Goal: Task Accomplishment & Management: Manage account settings

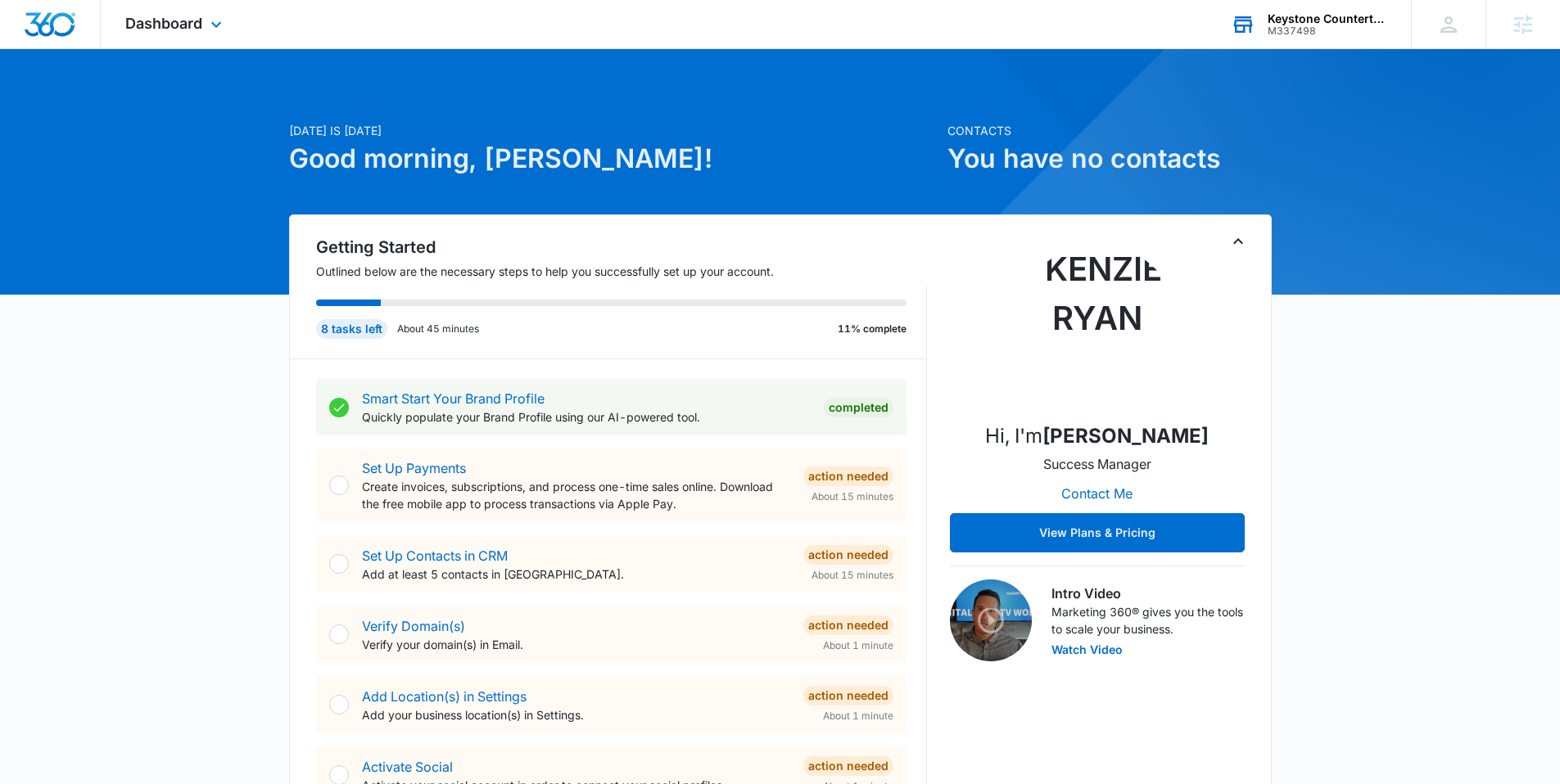
click at [1297, 27] on div "M337498" at bounding box center [1327, 31] width 119 height 12
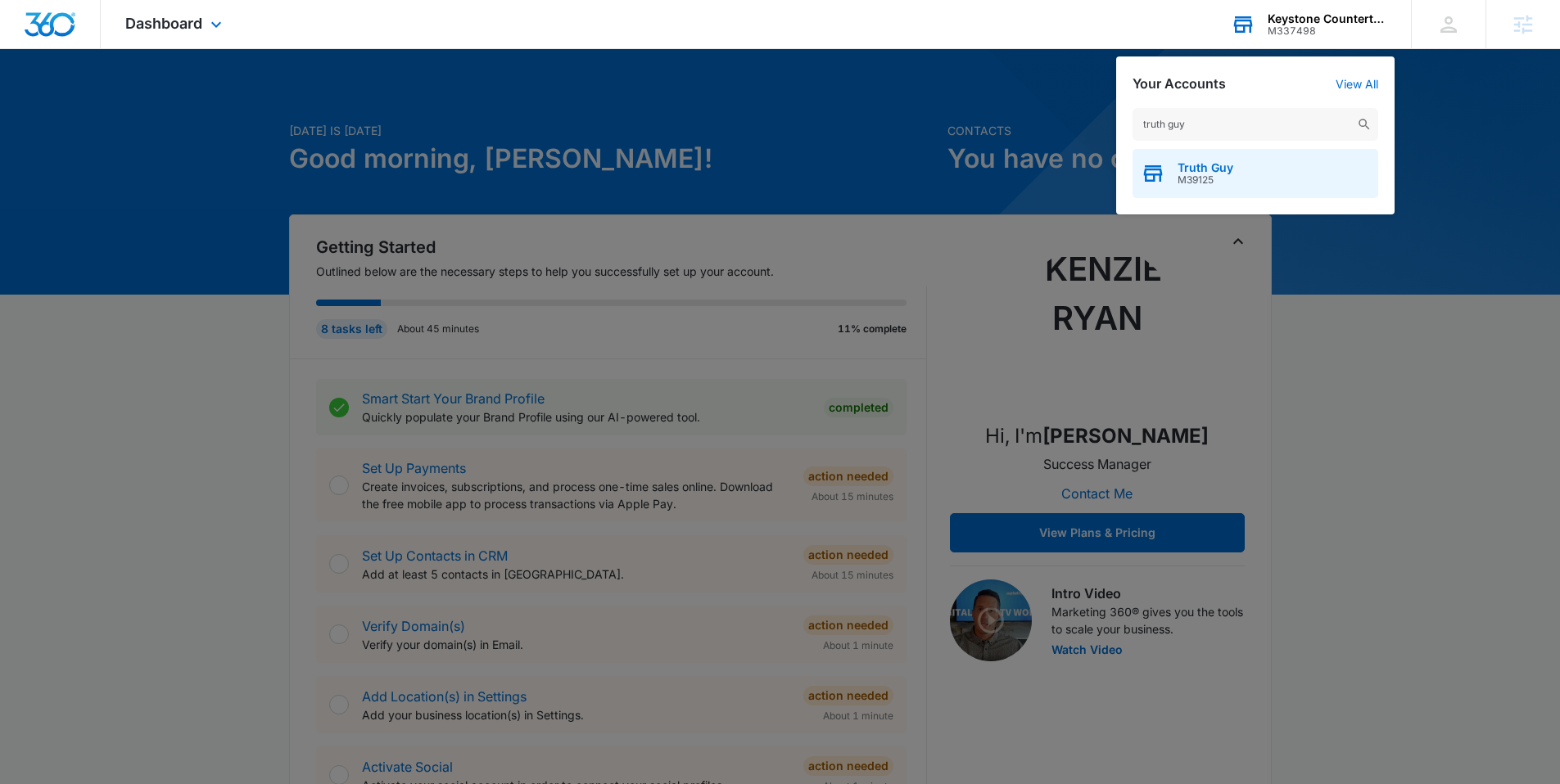
type input "truth guy"
click at [1196, 170] on span "Truth Guy" at bounding box center [1205, 168] width 55 height 14
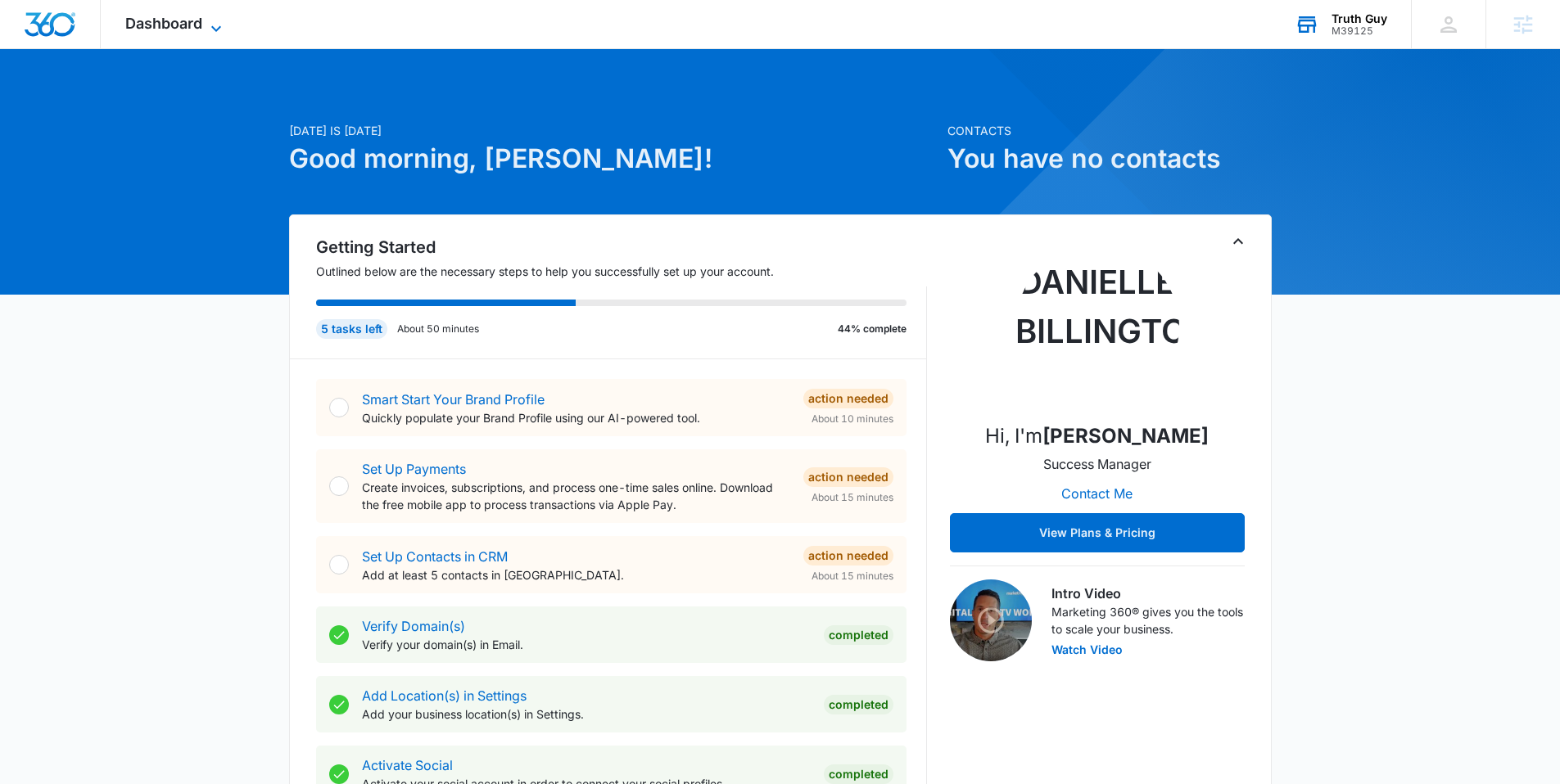
click at [220, 19] on icon at bounding box center [216, 28] width 19 height 19
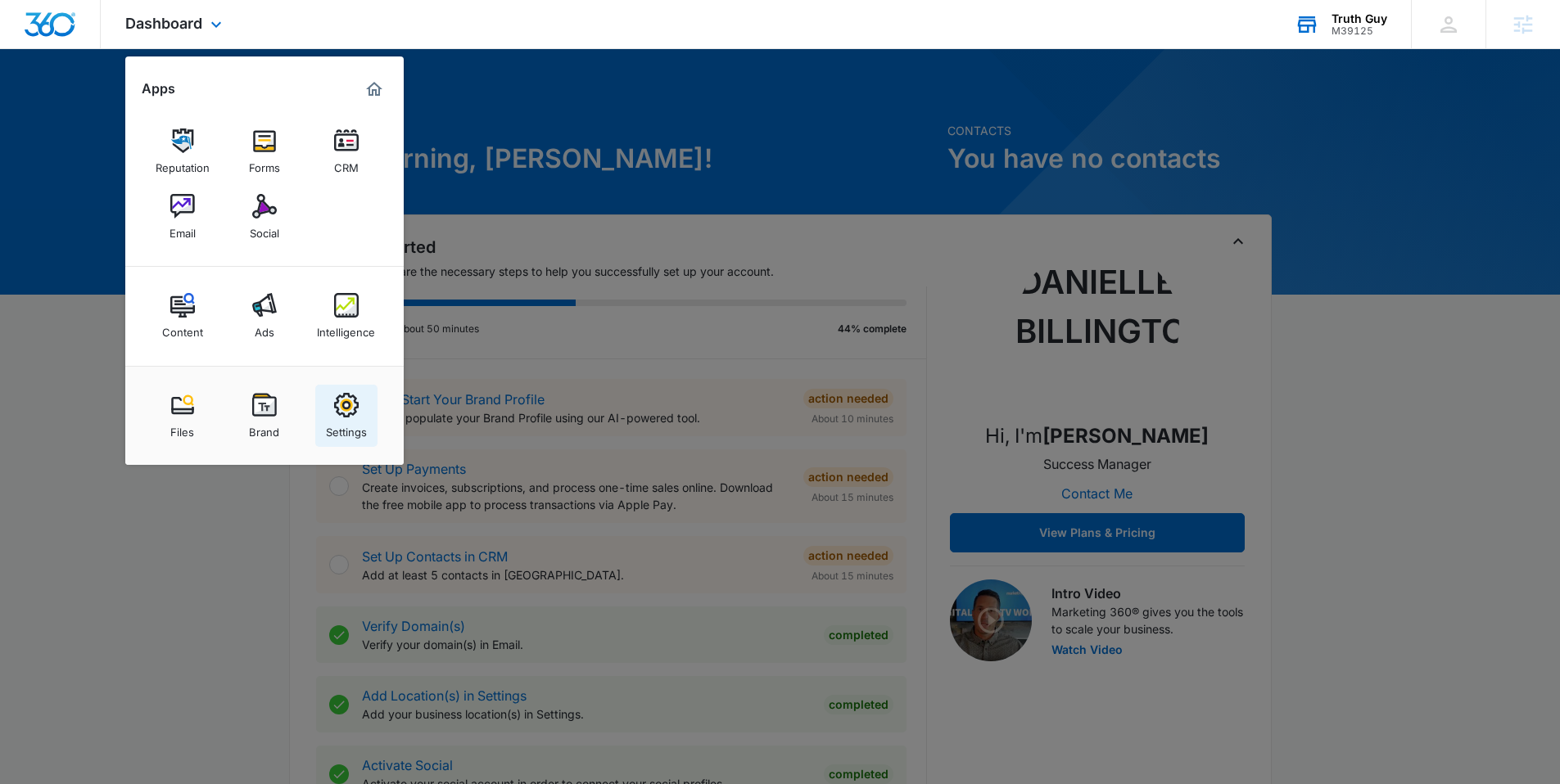
click at [345, 412] on img at bounding box center [346, 405] width 24 height 24
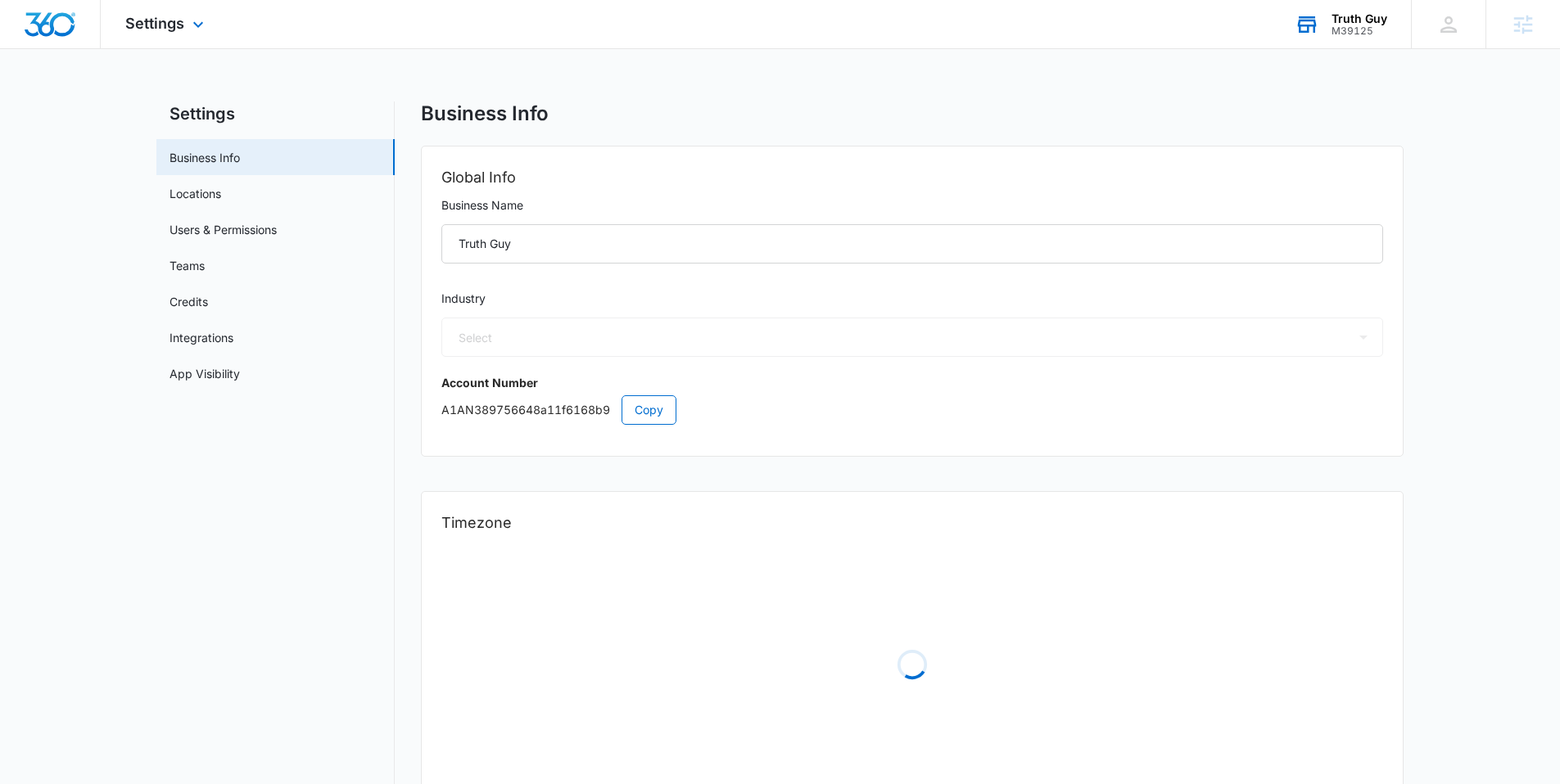
select select "45"
select select "US"
select select "America/Denver"
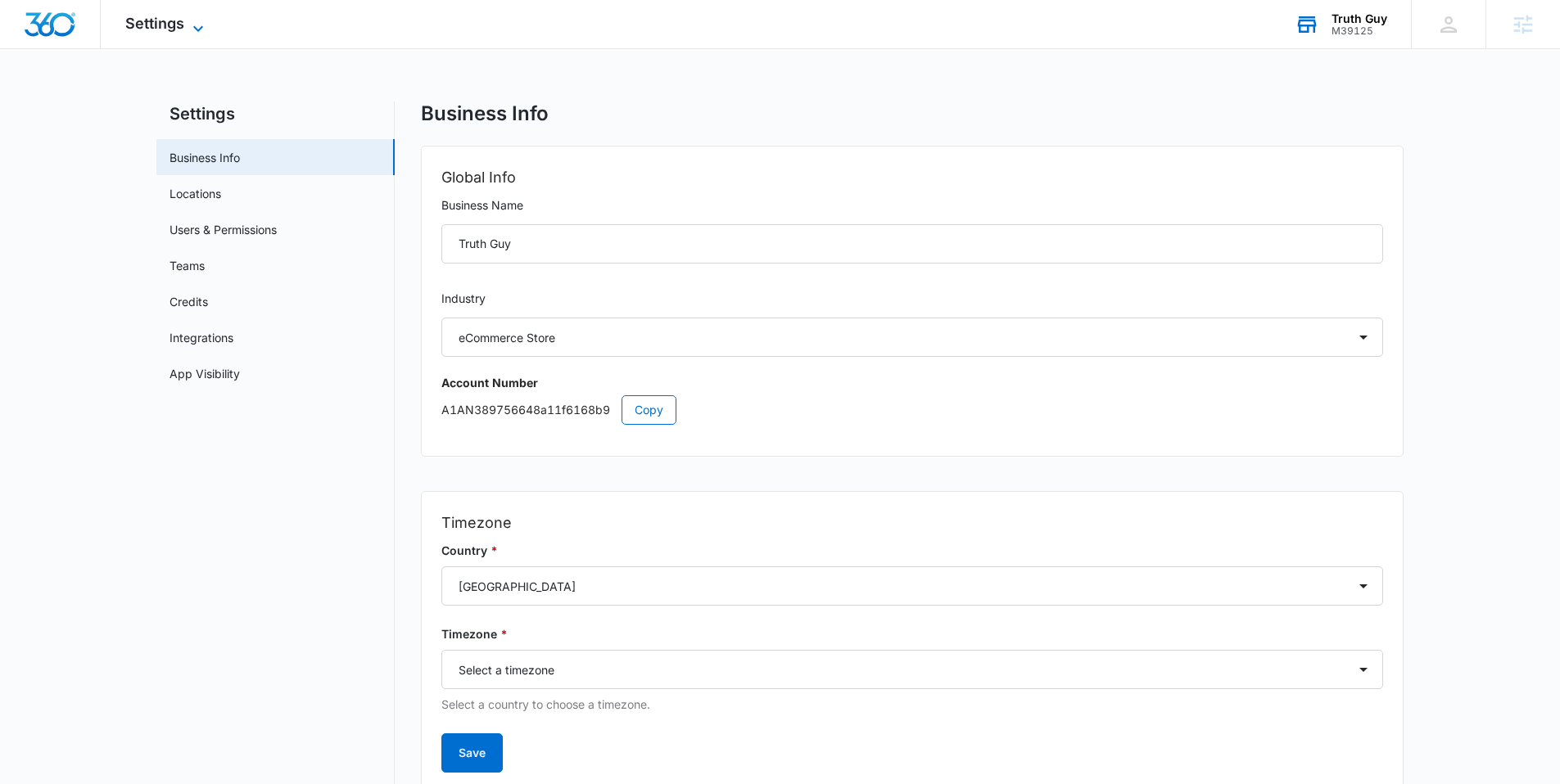
click at [203, 21] on icon at bounding box center [198, 28] width 19 height 19
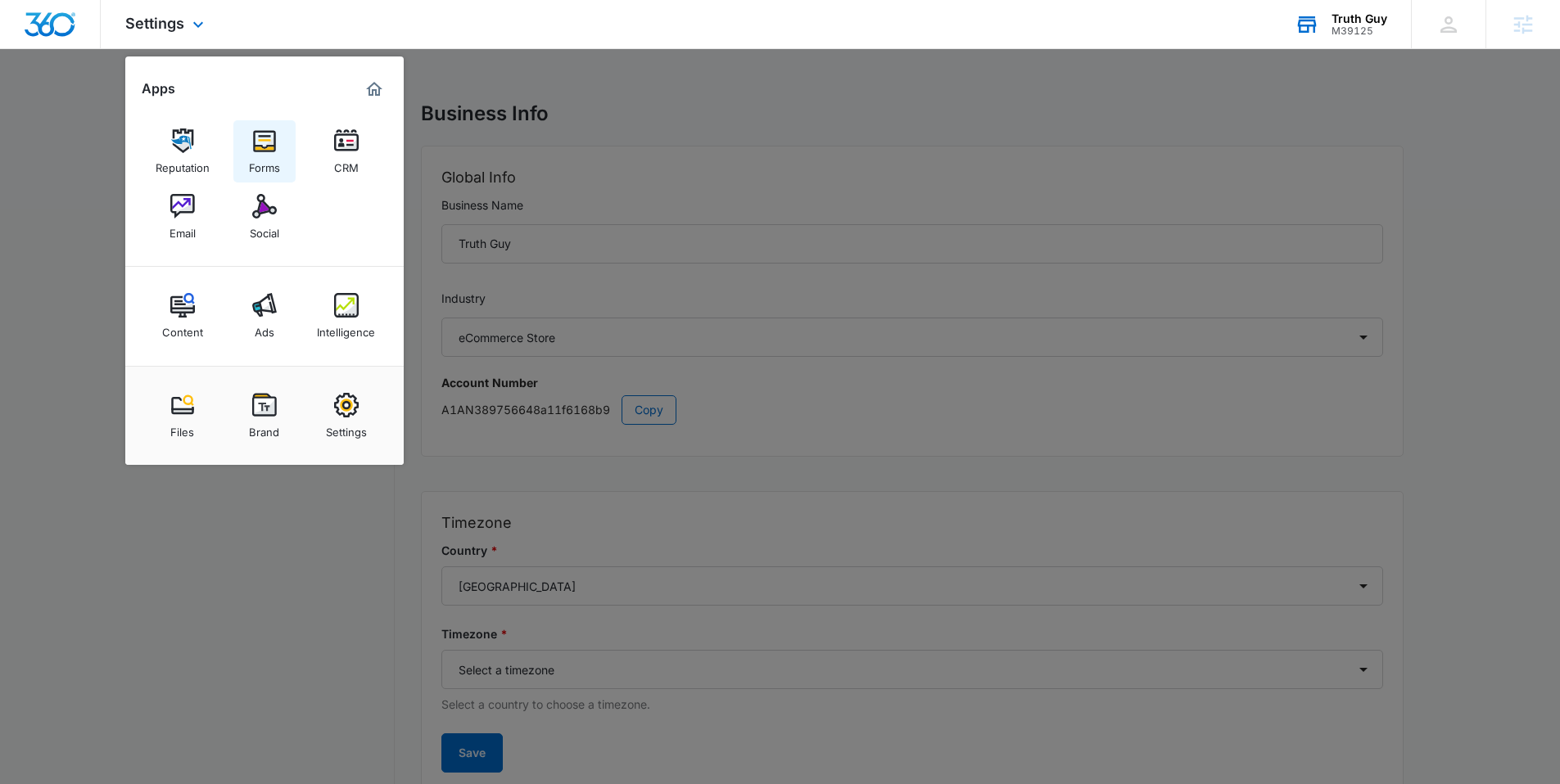
click at [274, 156] on div "Forms" at bounding box center [264, 164] width 31 height 21
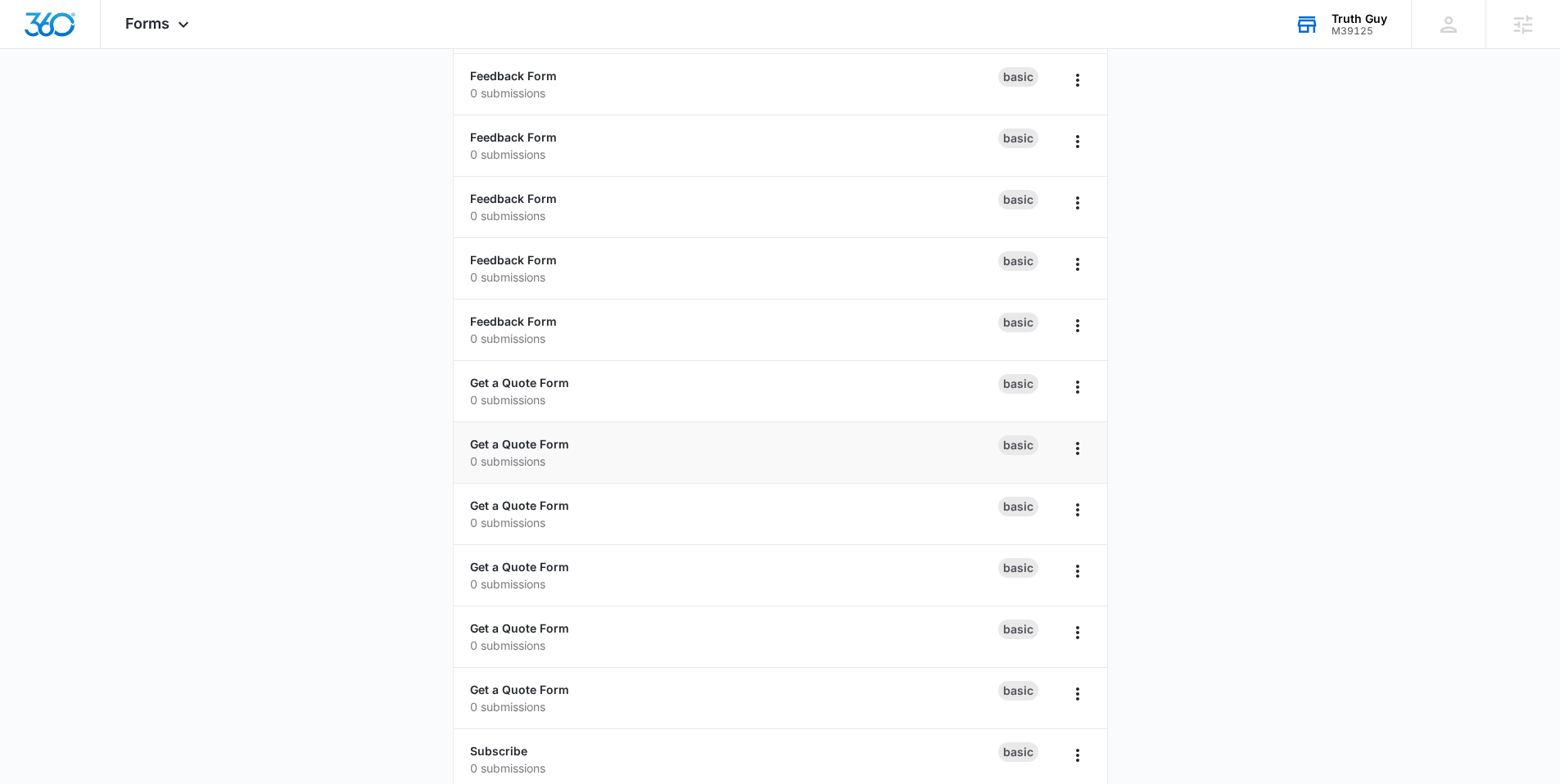
scroll to position [300, 0]
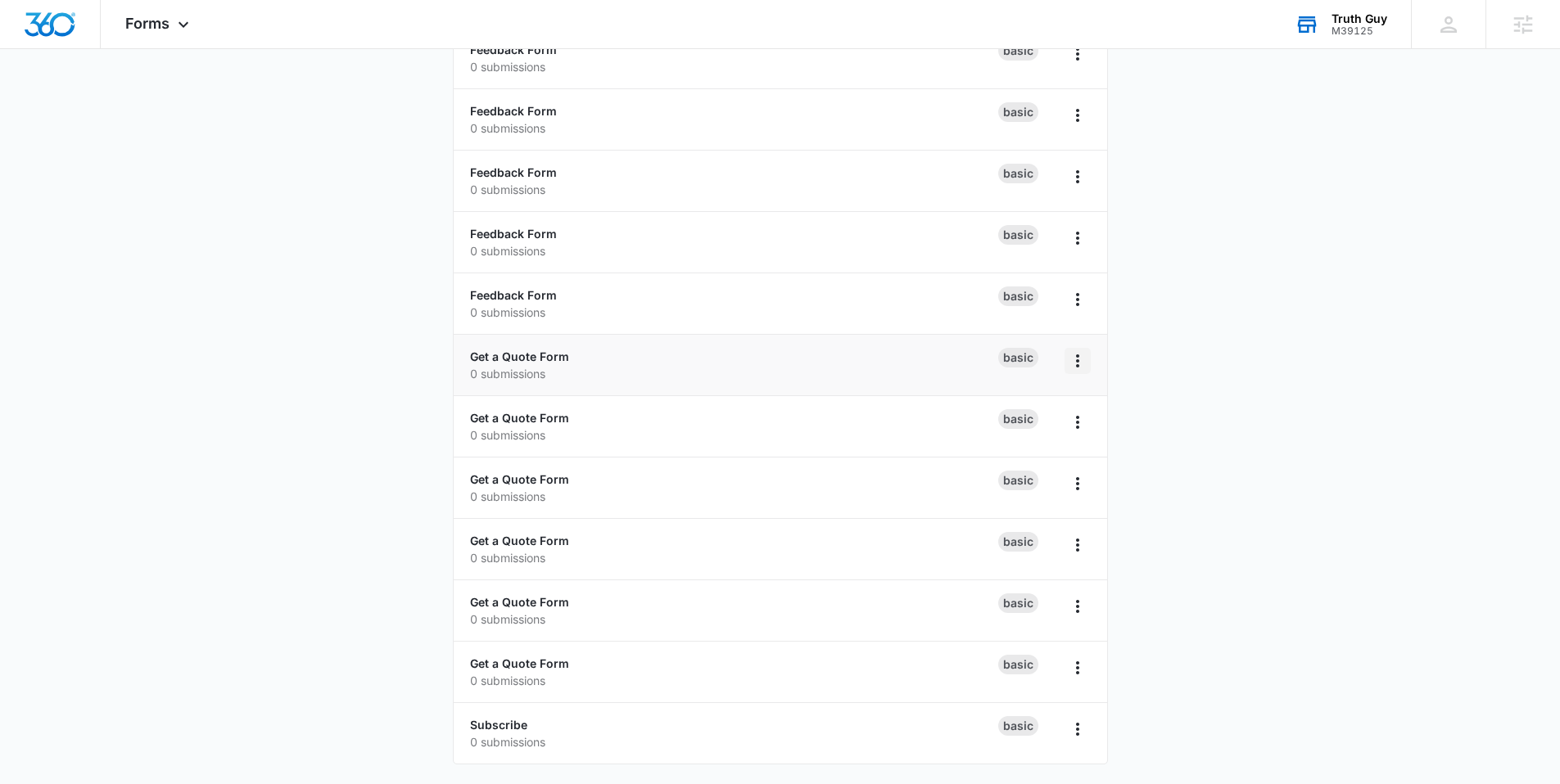
click at [1075, 361] on icon "Overflow Menu" at bounding box center [1077, 361] width 19 height 19
click at [1030, 458] on div "Delete" at bounding box center [1025, 456] width 50 height 12
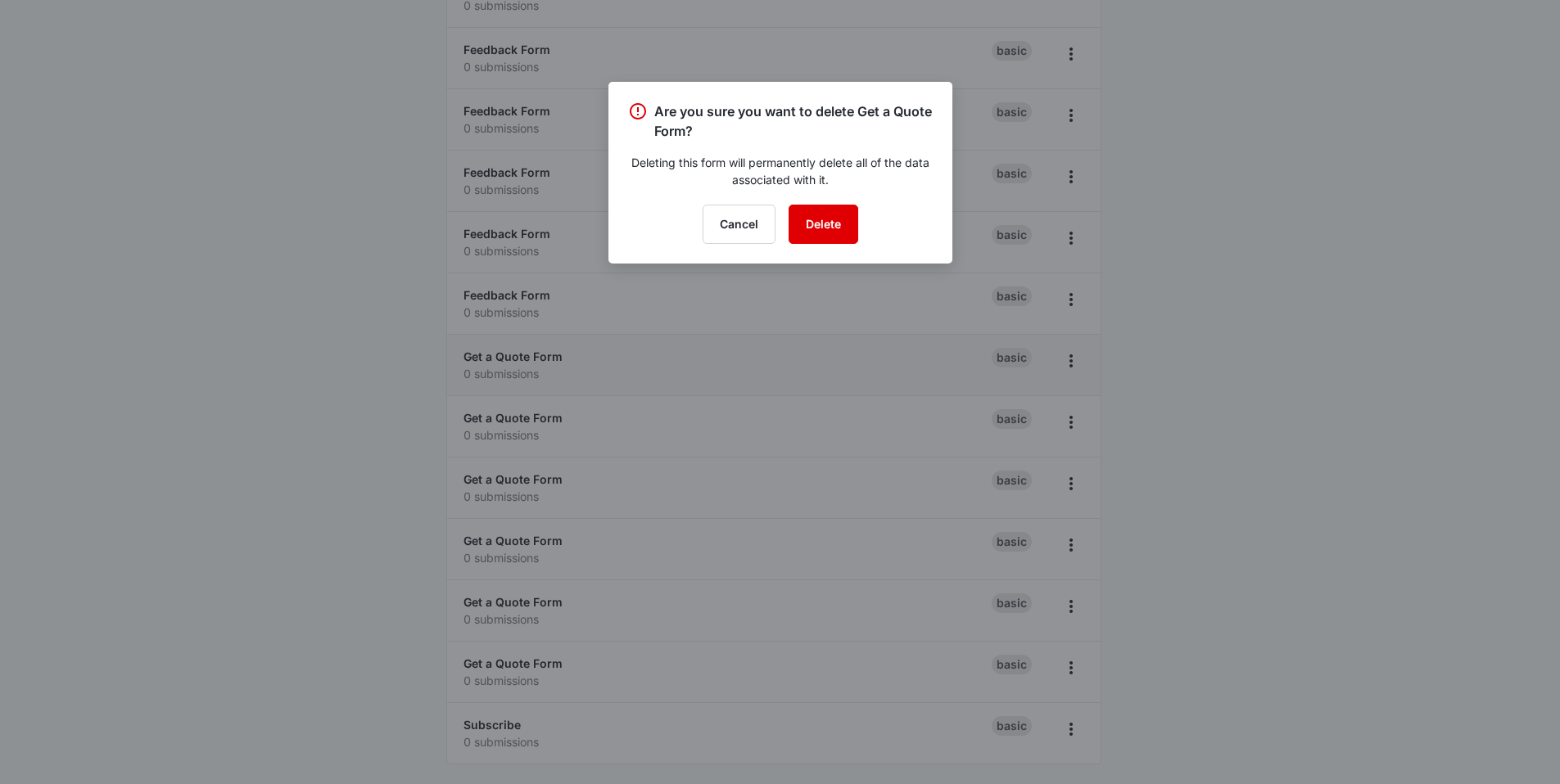
click at [808, 226] on button "Delete" at bounding box center [823, 224] width 70 height 40
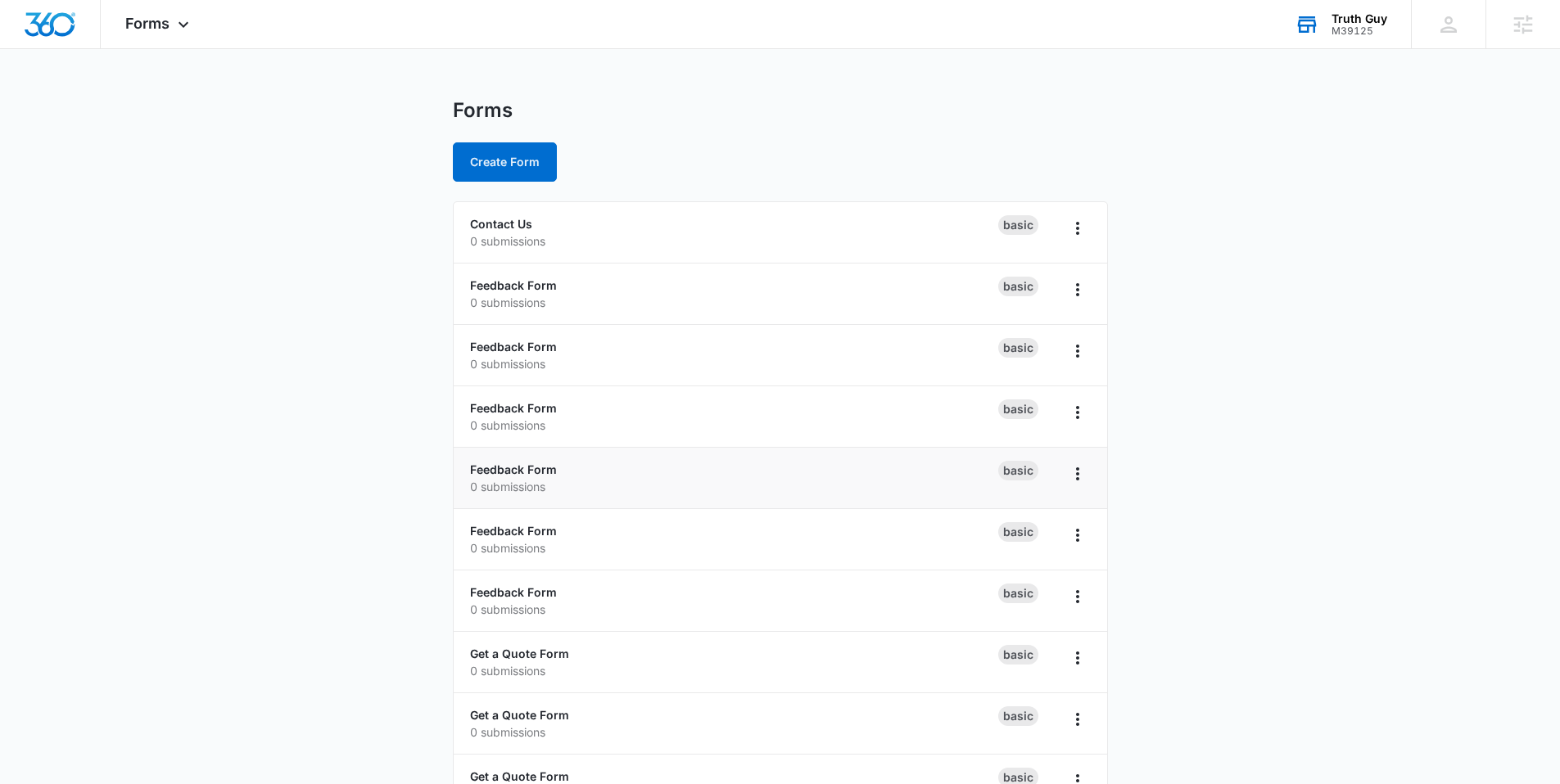
scroll to position [0, 0]
click at [1073, 293] on icon "Overflow Menu" at bounding box center [1077, 293] width 19 height 19
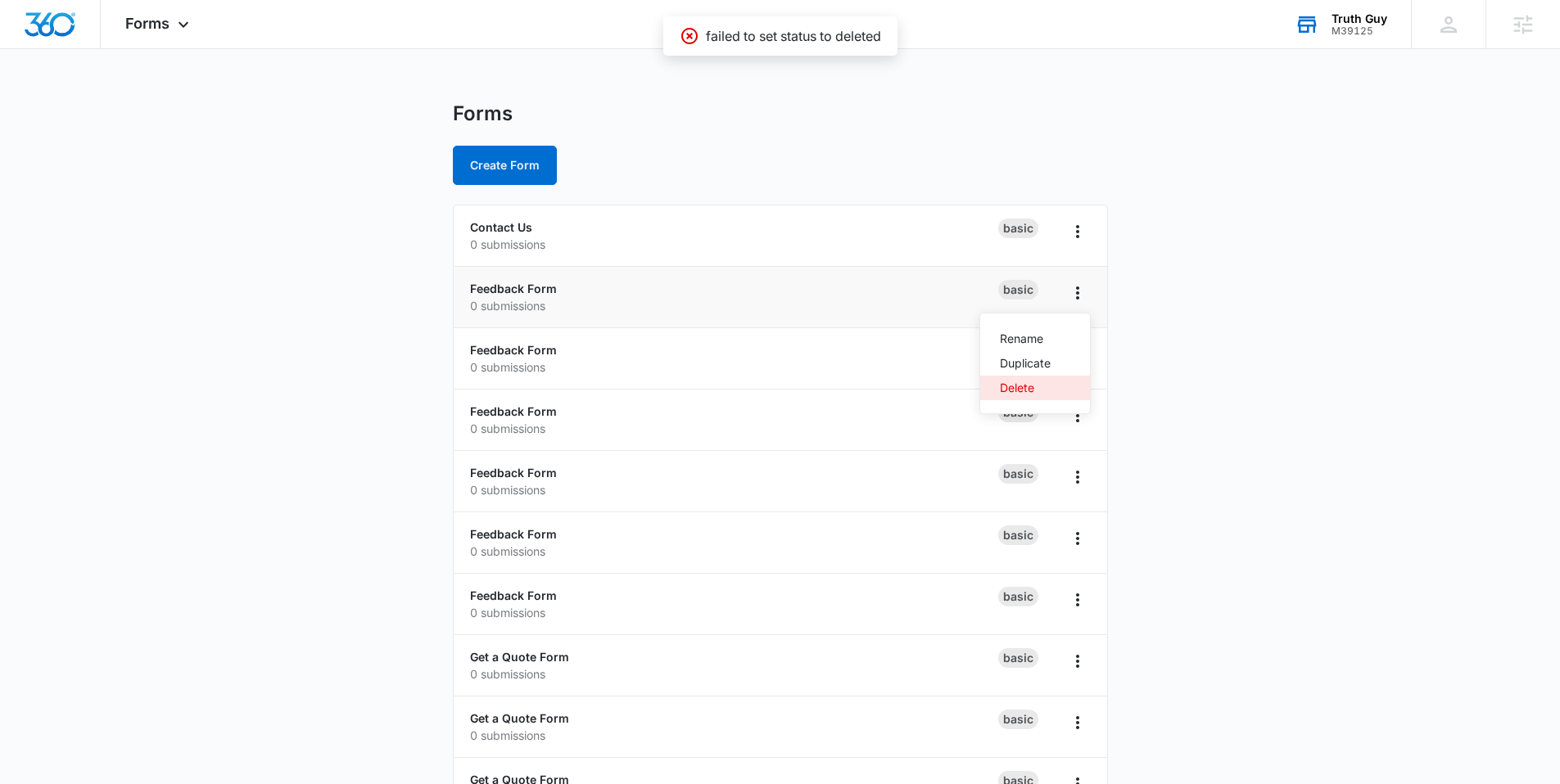
click at [1024, 383] on div "Delete" at bounding box center [1025, 388] width 50 height 12
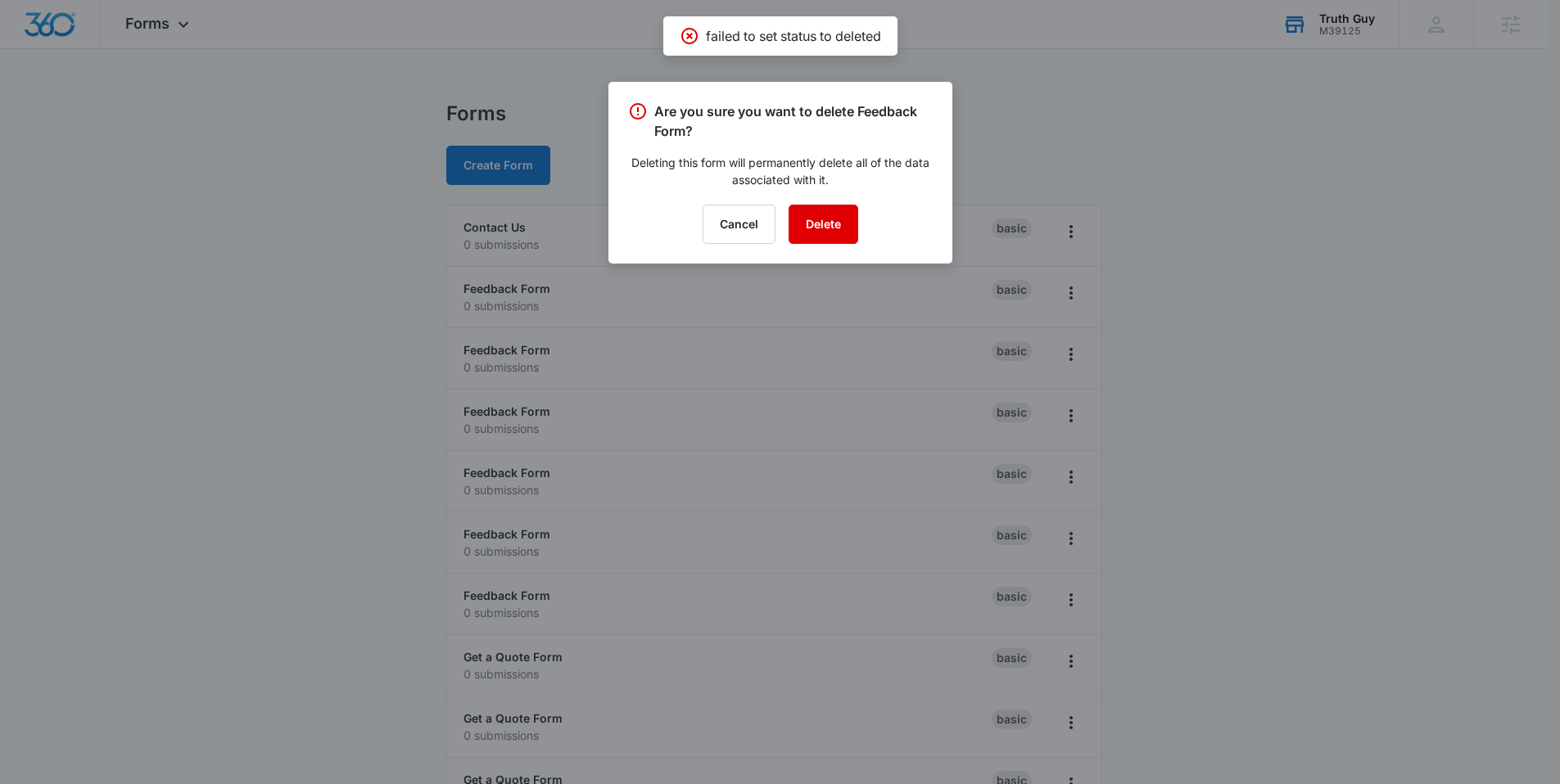
click at [829, 216] on button "Delete" at bounding box center [823, 224] width 70 height 40
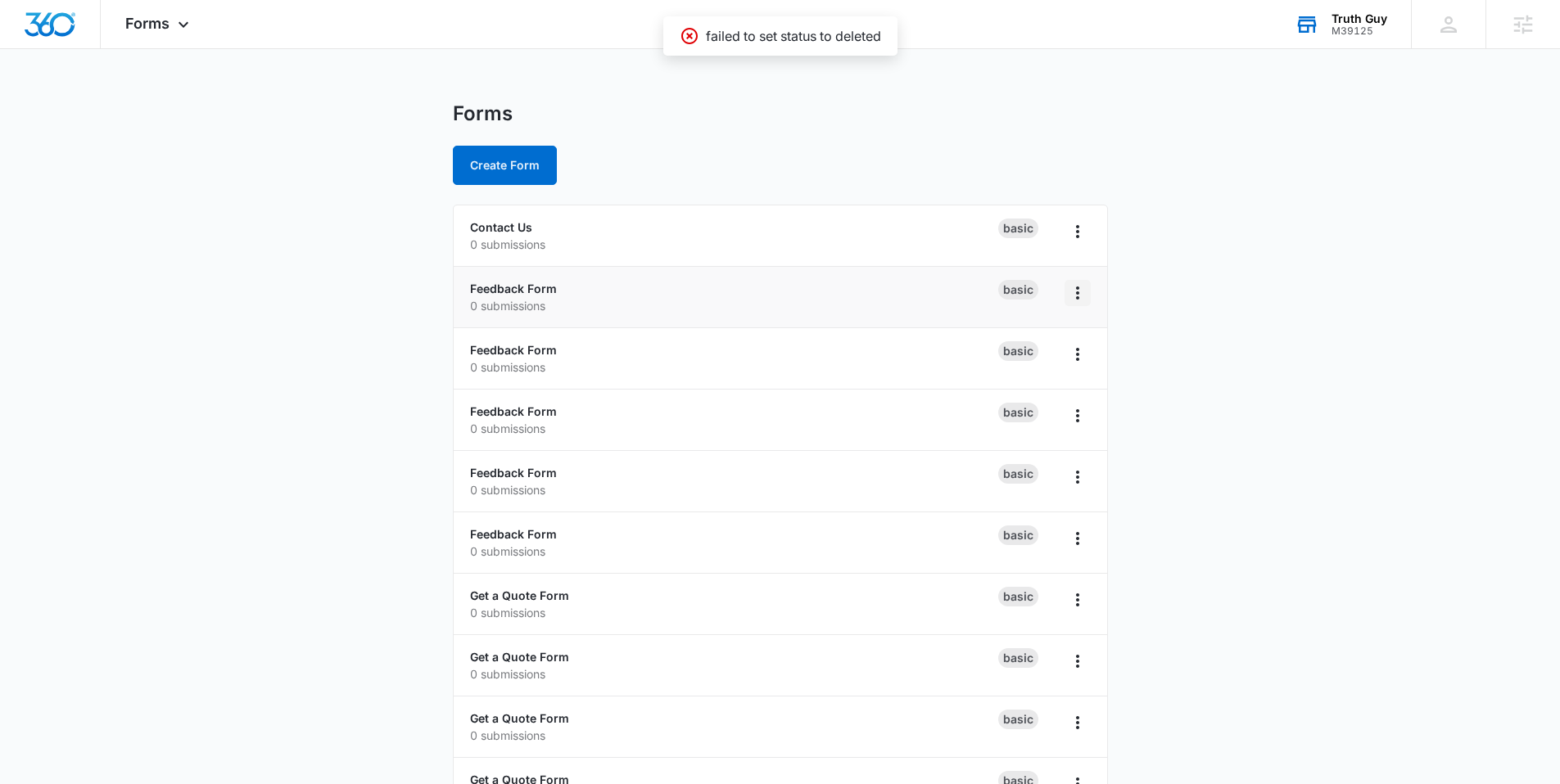
click at [1068, 280] on button "Overflow Menu" at bounding box center [1077, 292] width 26 height 26
click at [1019, 389] on div "Delete" at bounding box center [1025, 388] width 50 height 12
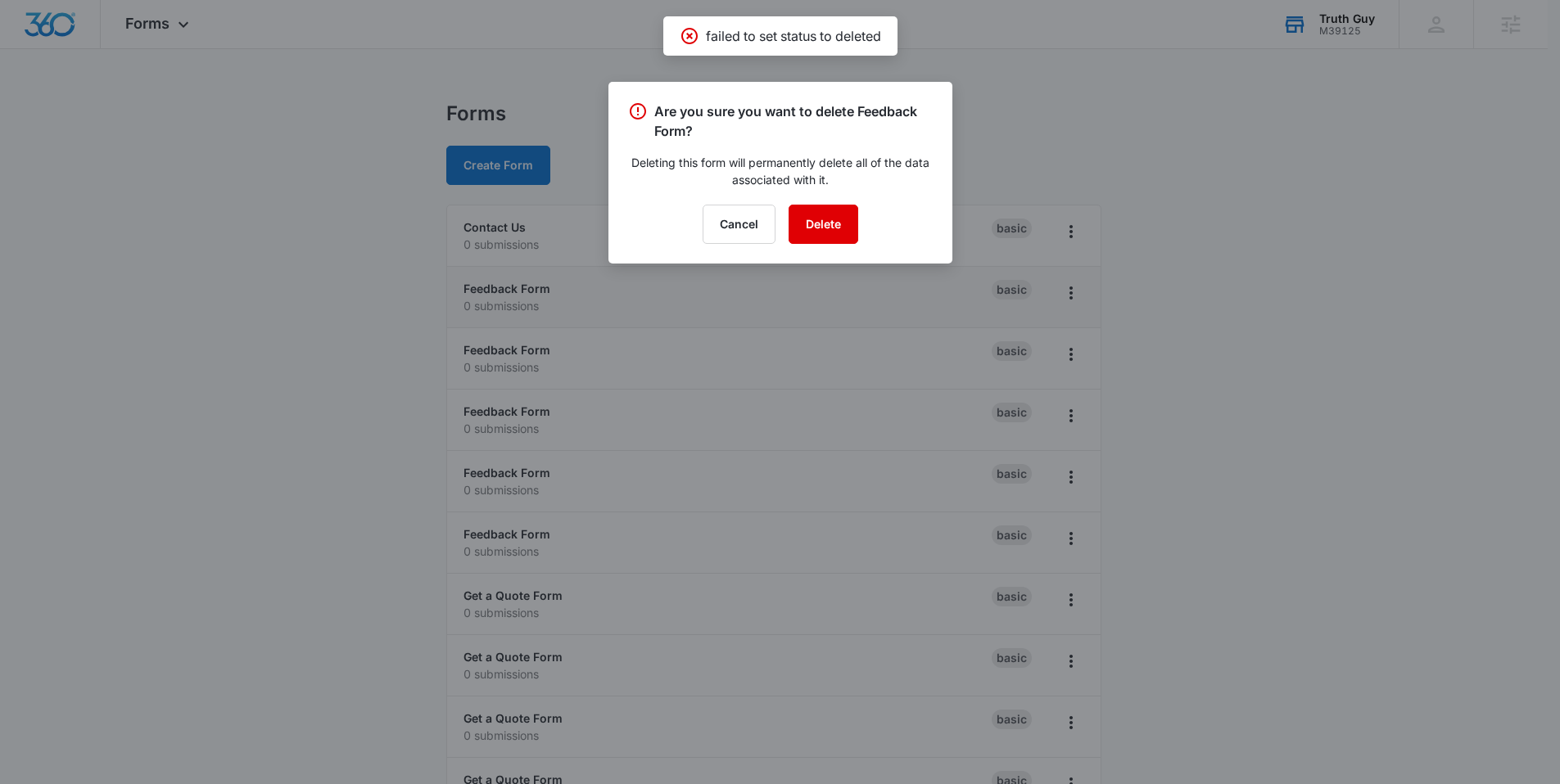
click at [799, 215] on button "Delete" at bounding box center [823, 224] width 70 height 40
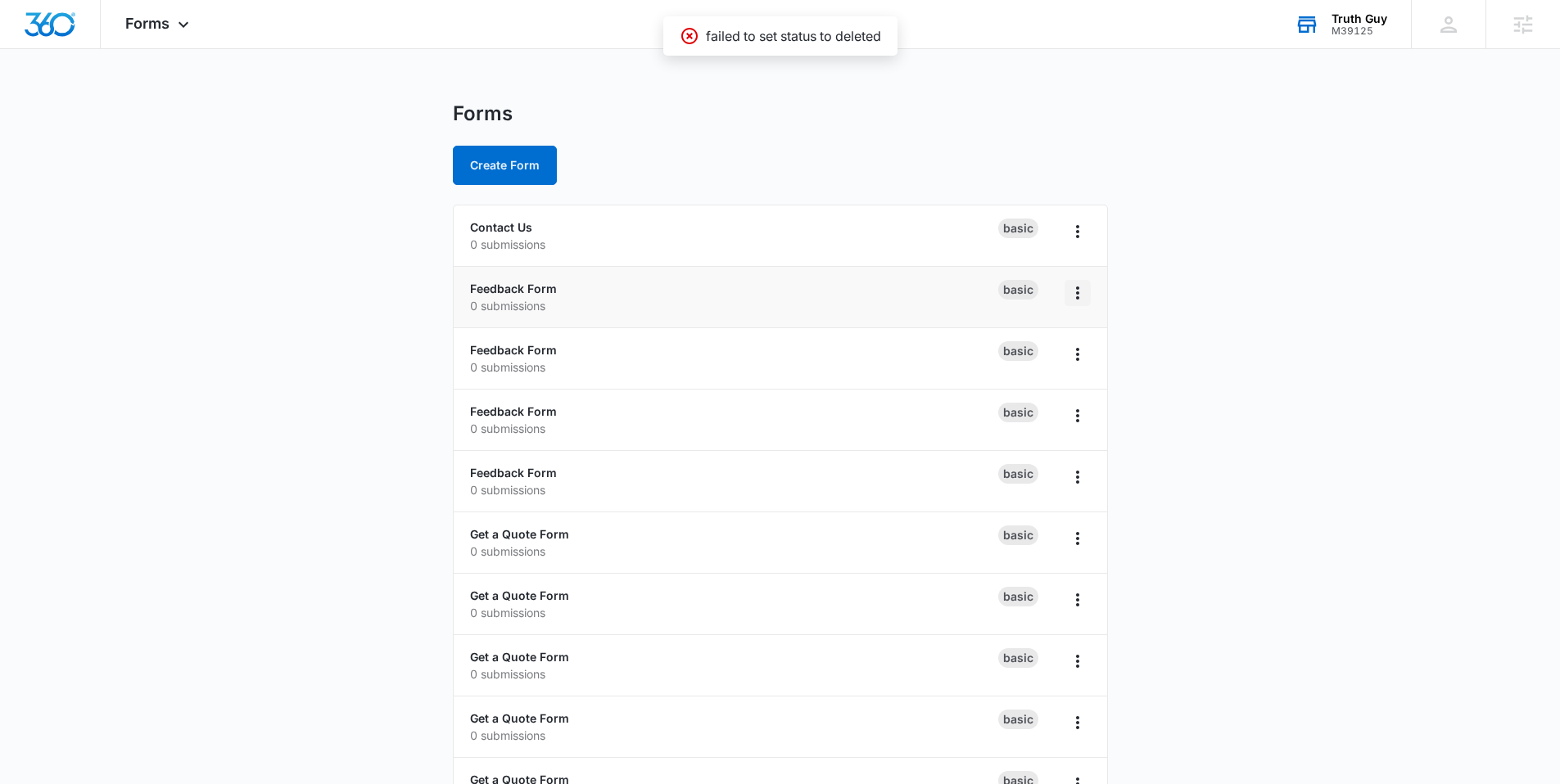
click at [1072, 297] on icon "Overflow Menu" at bounding box center [1077, 293] width 19 height 19
click at [1030, 378] on button "Delete" at bounding box center [1034, 387] width 109 height 24
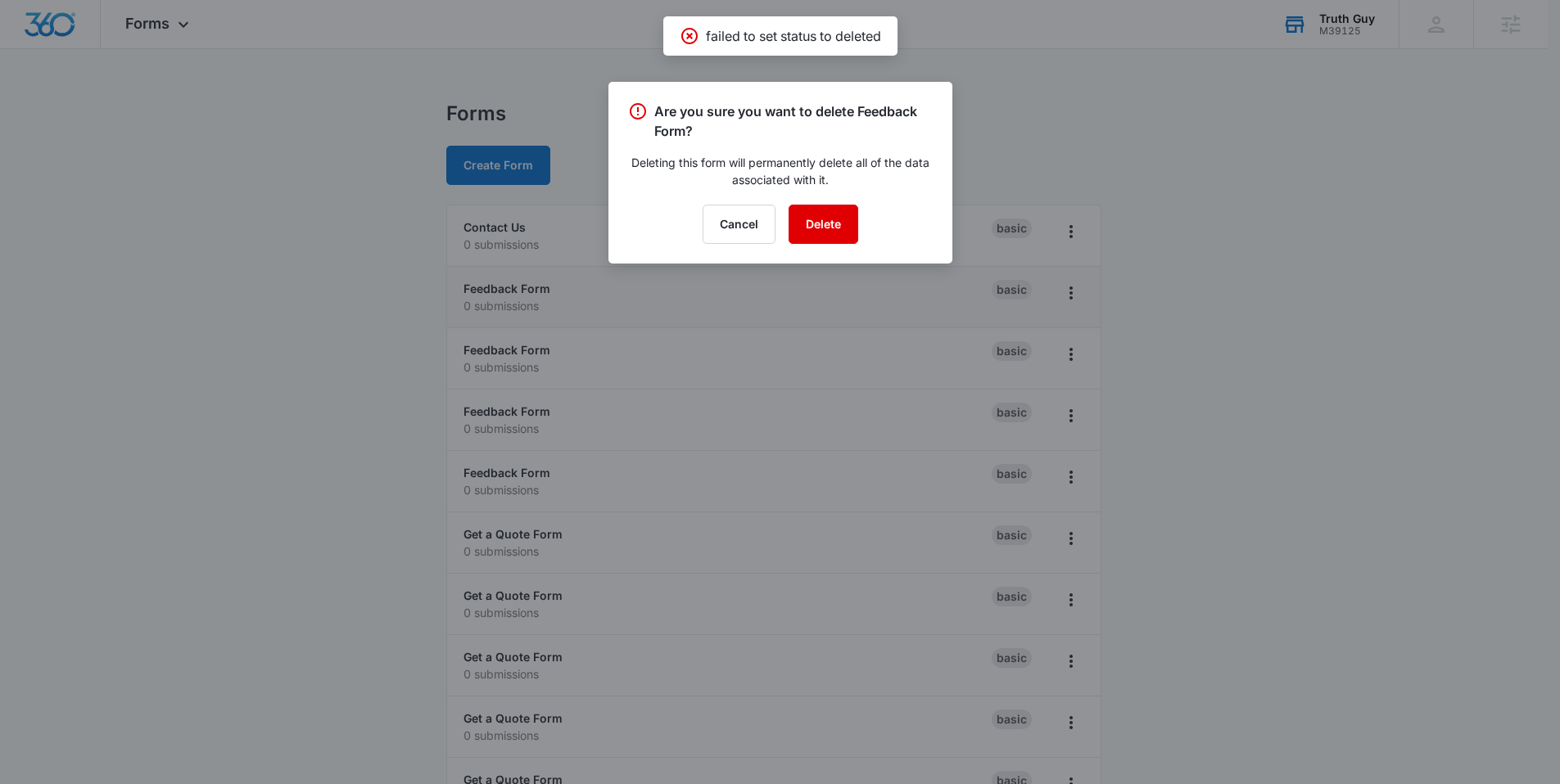
click at [826, 226] on button "Delete" at bounding box center [823, 224] width 70 height 40
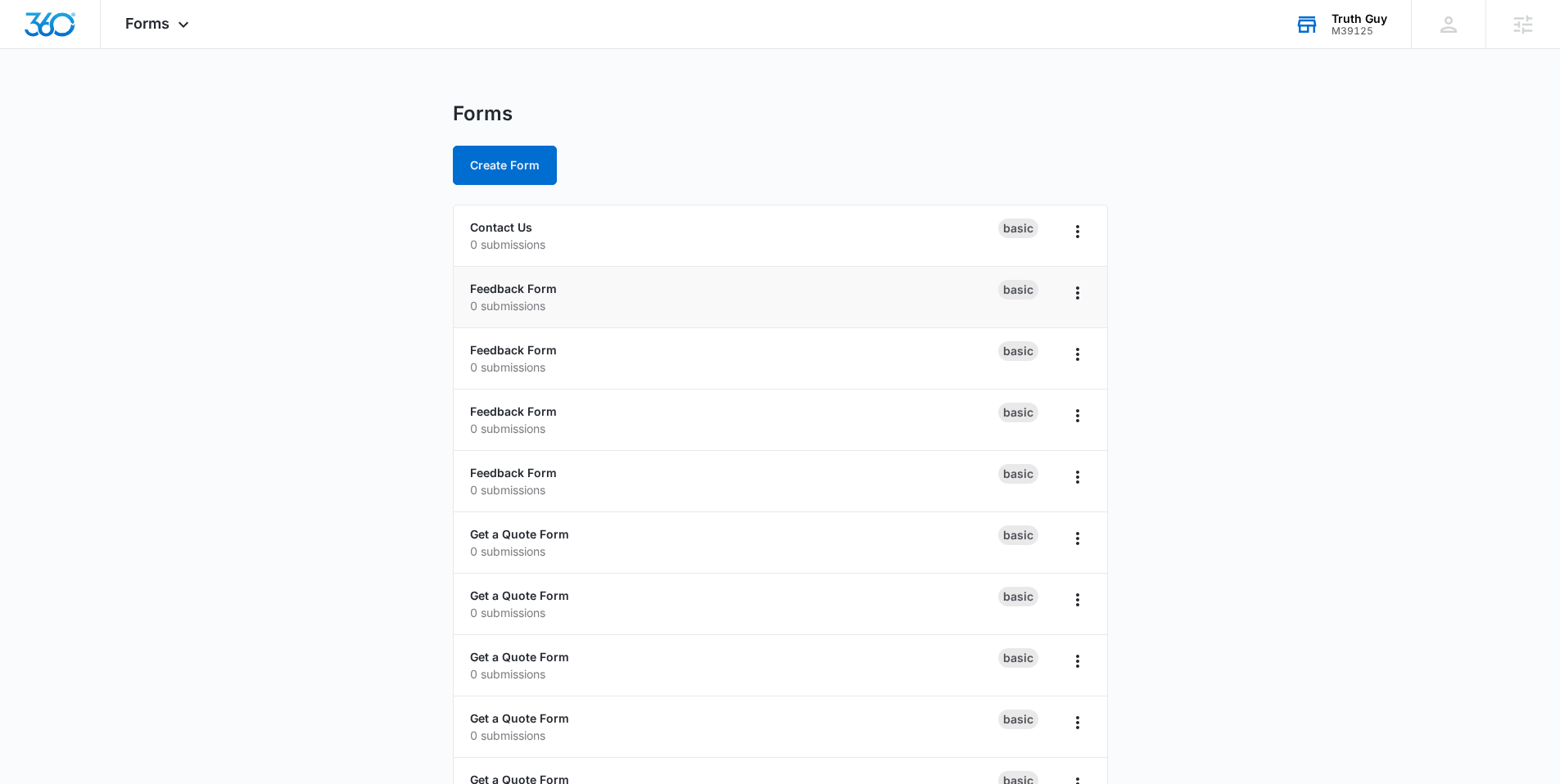
drag, startPoint x: 1055, startPoint y: 289, endPoint x: 1091, endPoint y: 294, distance: 36.3
click at [1055, 289] on div "Basic" at bounding box center [1045, 297] width 93 height 35
click at [1092, 294] on li "Feedback Form 0 submissions Basic" at bounding box center [780, 297] width 654 height 61
click at [1079, 286] on icon "Overflow Menu" at bounding box center [1077, 293] width 19 height 19
click at [1040, 387] on div "Delete" at bounding box center [1025, 388] width 50 height 12
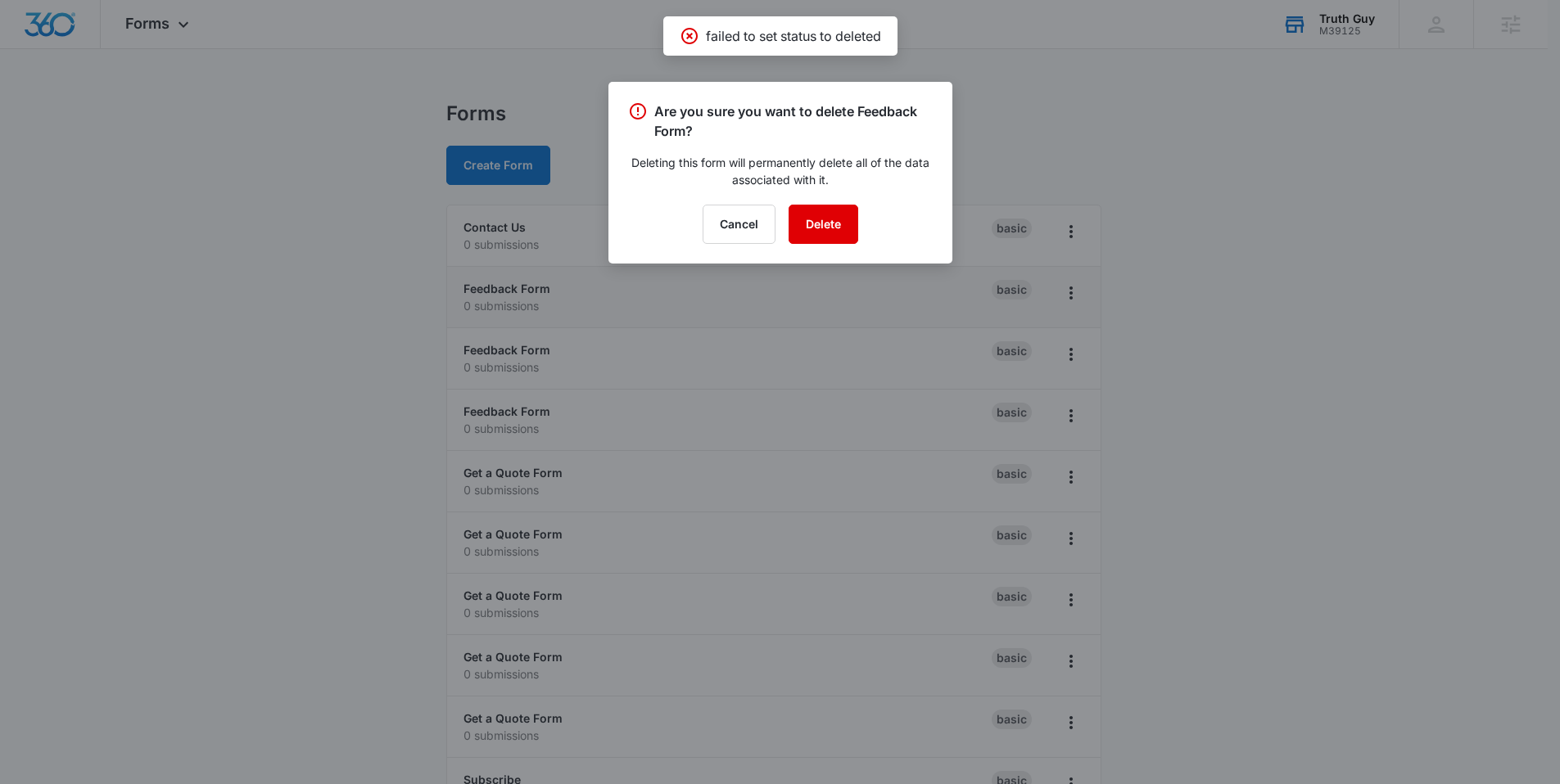
click at [827, 215] on button "Delete" at bounding box center [823, 224] width 70 height 40
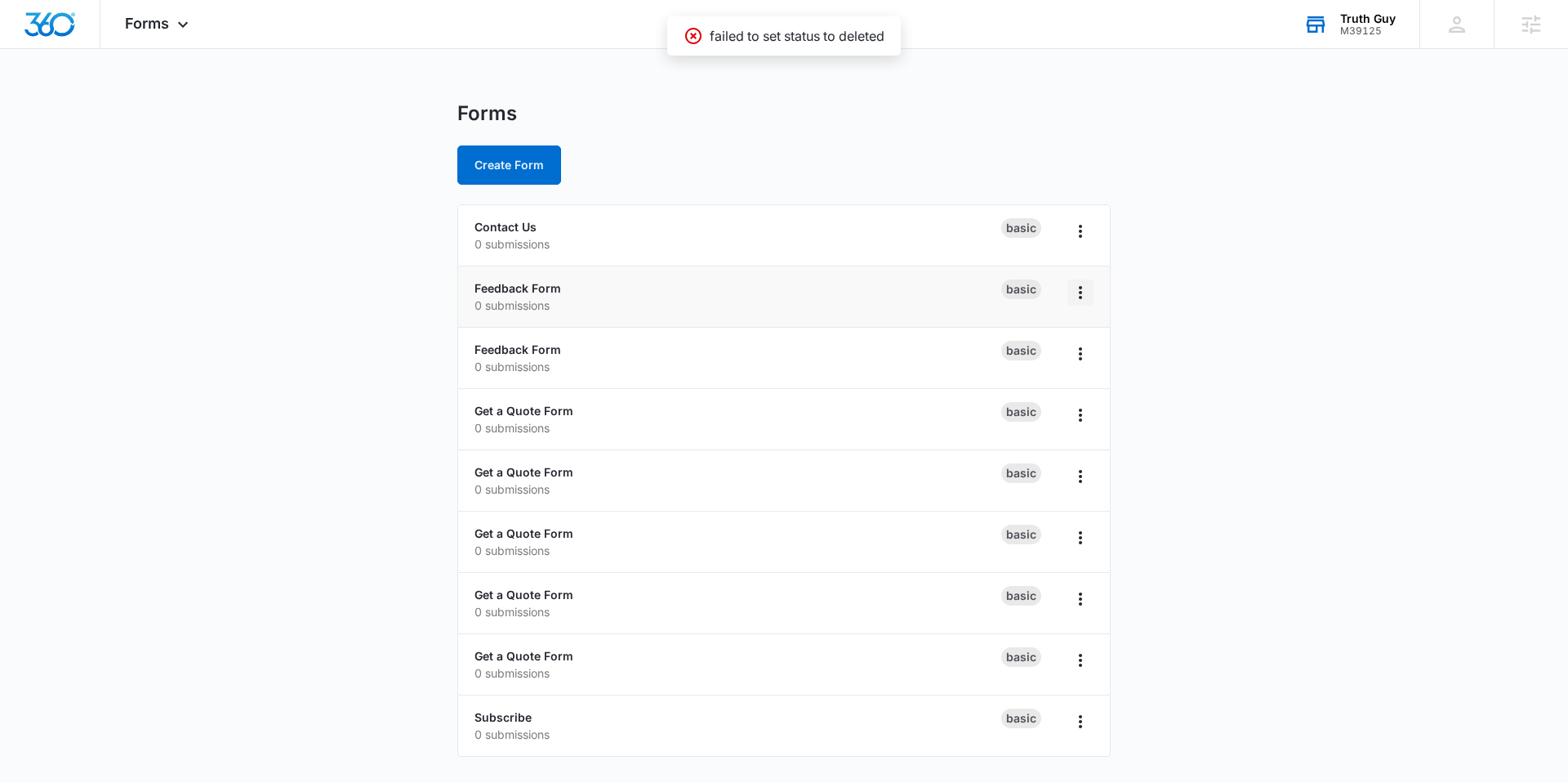
click at [1080, 294] on icon "Overflow Menu" at bounding box center [1080, 293] width 3 height 14
click at [1035, 385] on div "Delete" at bounding box center [1028, 388] width 50 height 12
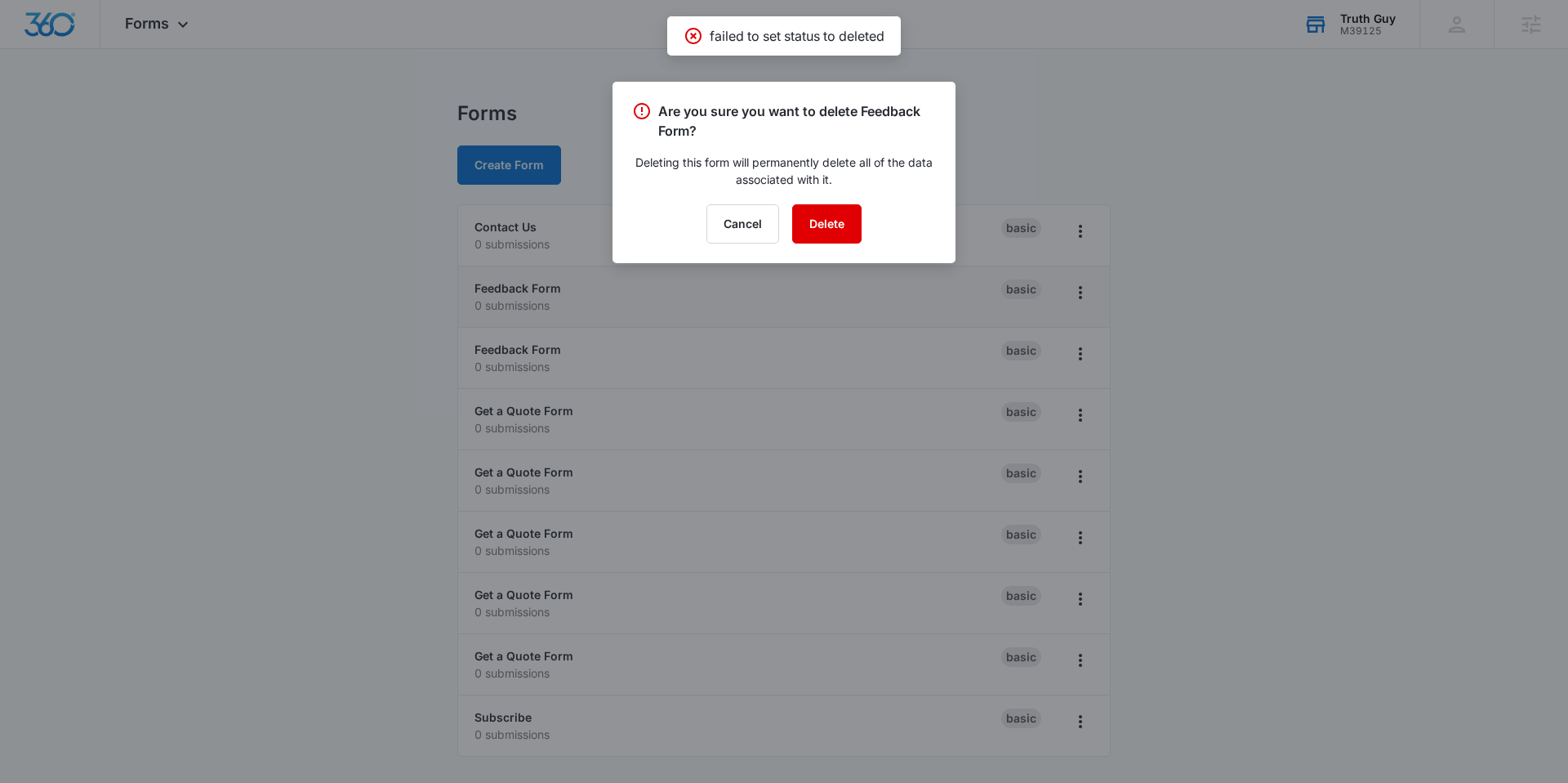
click at [799, 231] on button "Delete" at bounding box center [827, 223] width 70 height 40
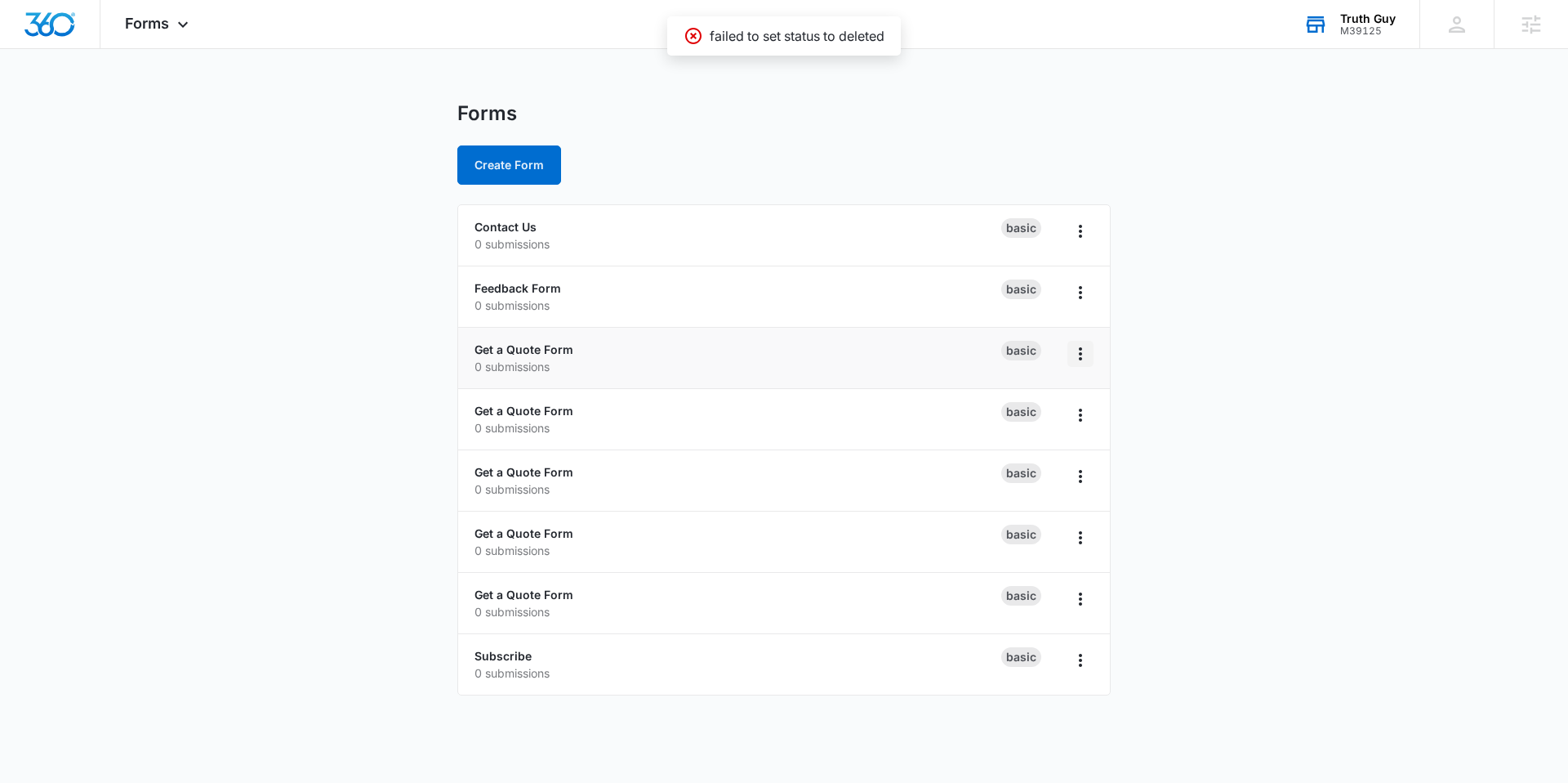
click at [1072, 353] on icon "Overflow Menu" at bounding box center [1080, 354] width 19 height 19
click at [1033, 450] on div "Delete" at bounding box center [1028, 449] width 50 height 12
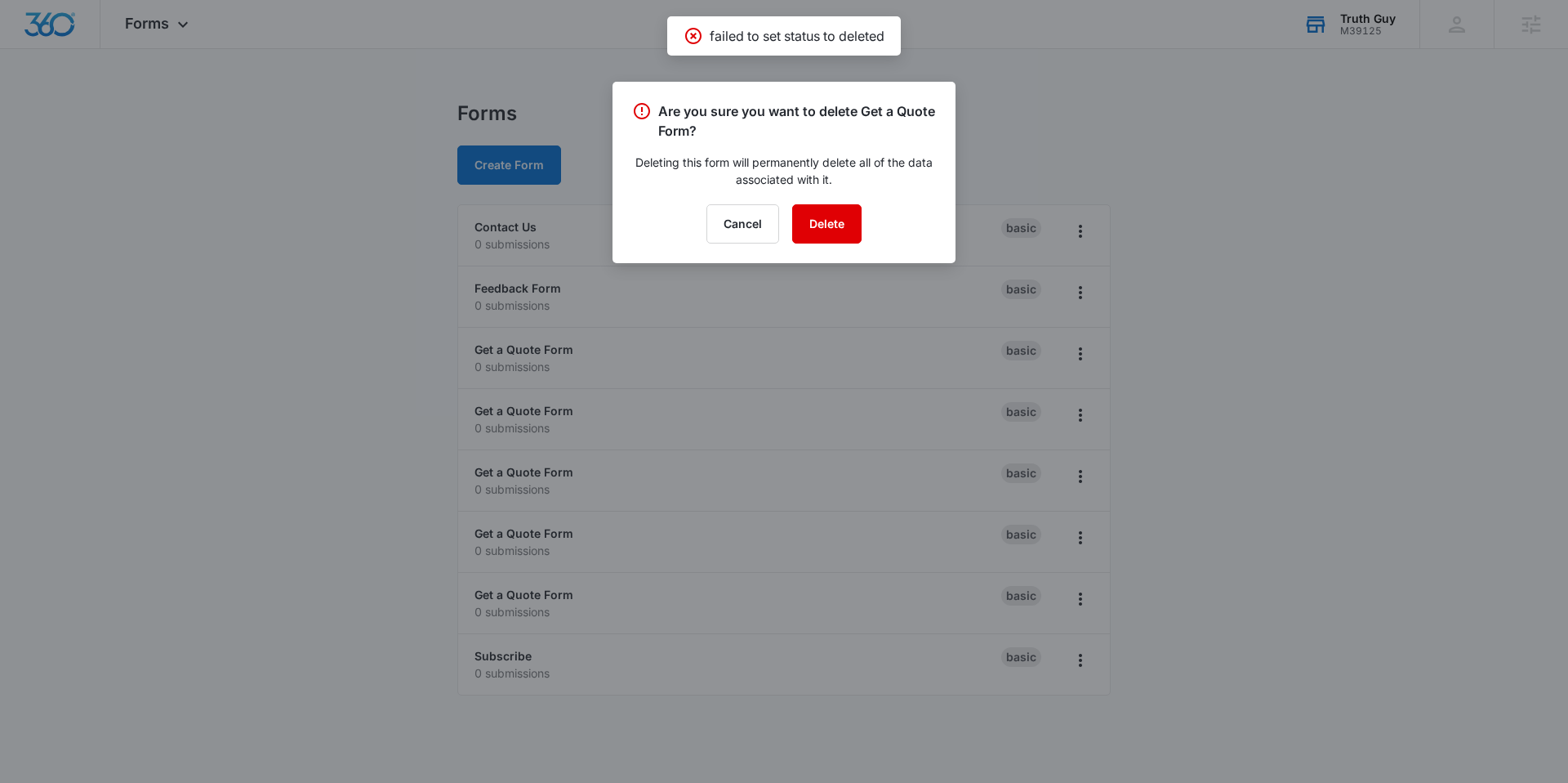
click at [843, 216] on button "Delete" at bounding box center [827, 223] width 70 height 40
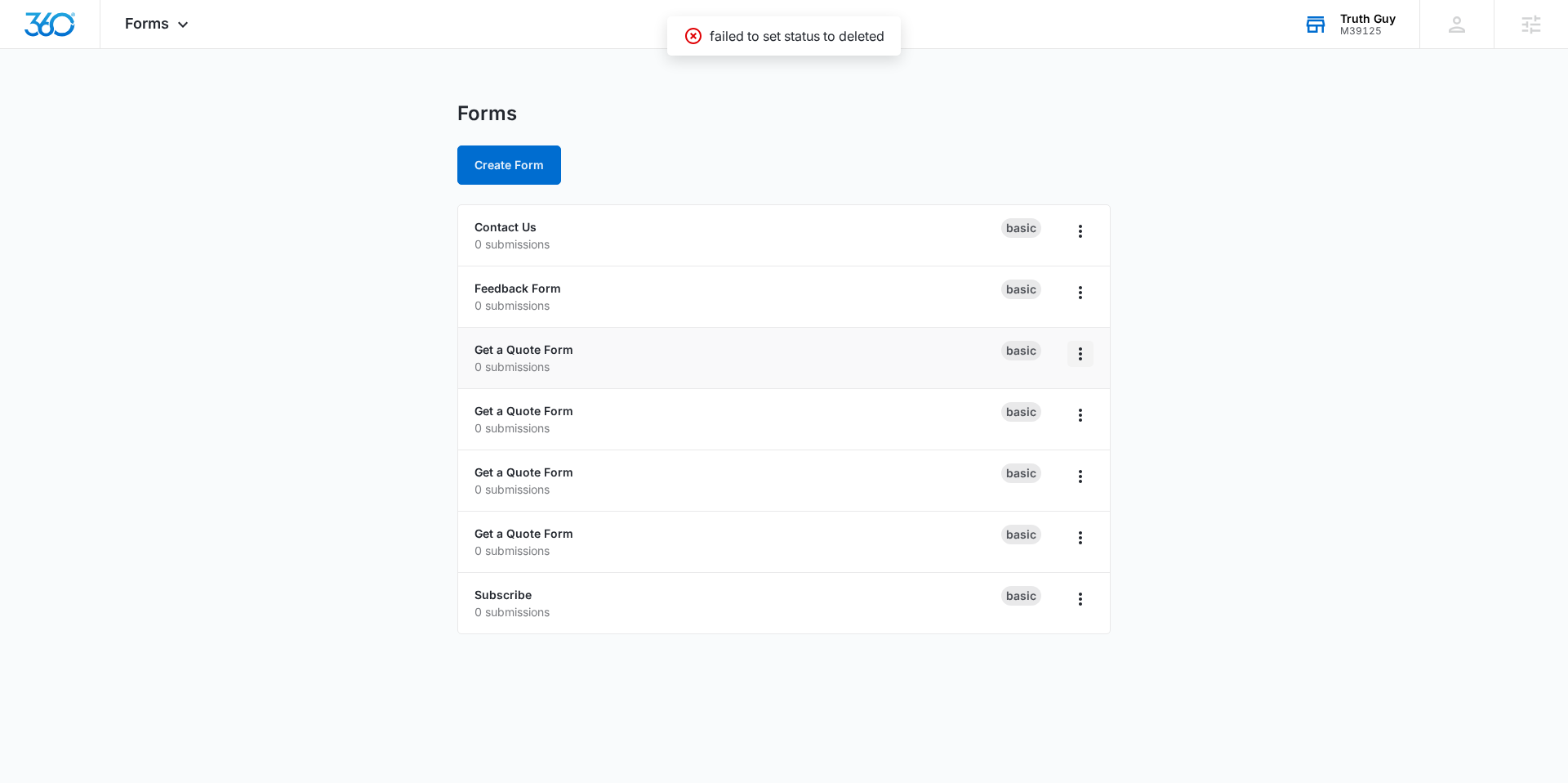
click at [1091, 352] on button "Overflow Menu" at bounding box center [1080, 354] width 26 height 26
click at [1023, 443] on div "Delete" at bounding box center [1028, 449] width 50 height 12
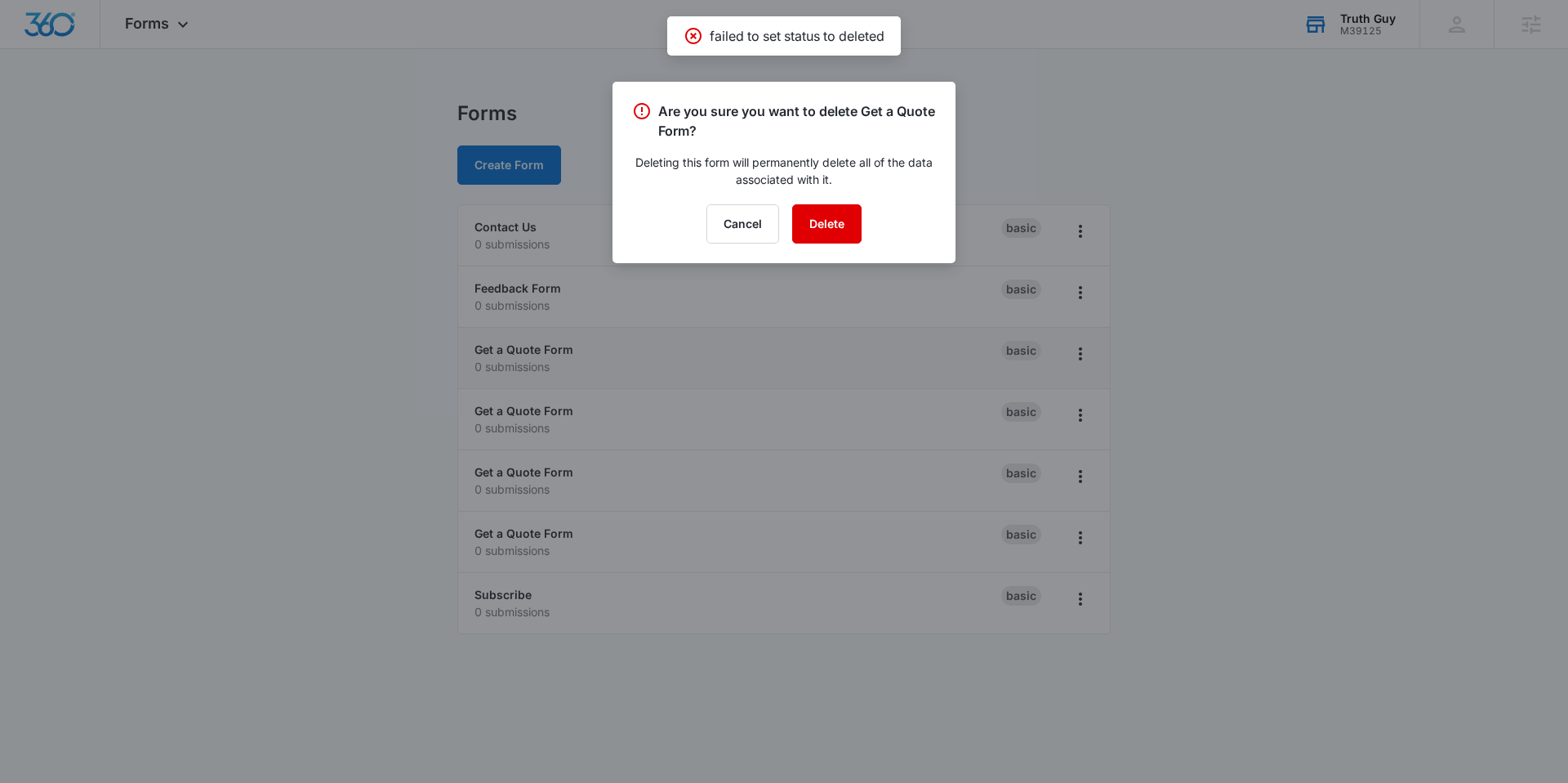
click at [834, 214] on button "Delete" at bounding box center [827, 223] width 70 height 40
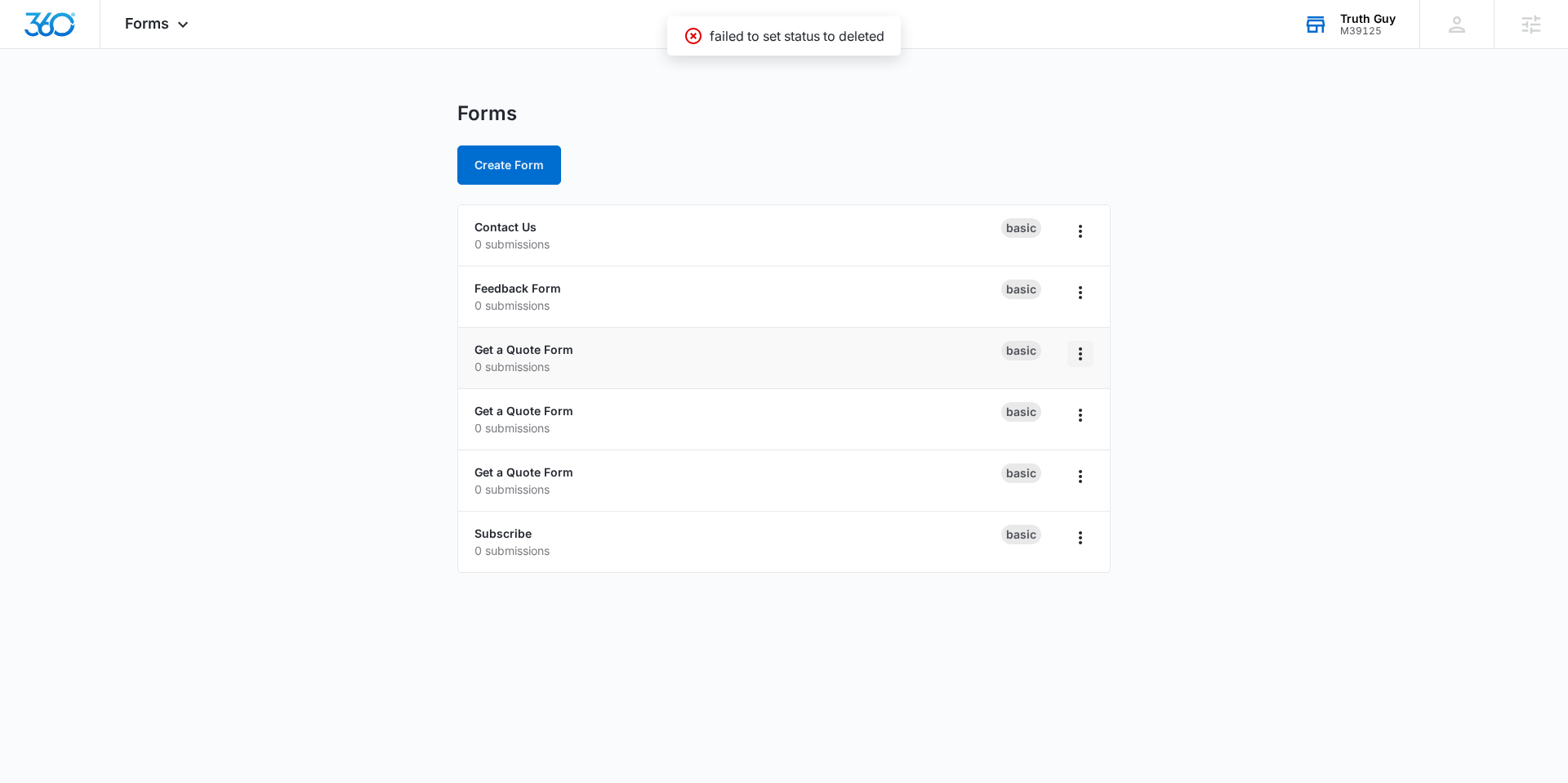
click at [1081, 355] on icon "Overflow Menu" at bounding box center [1080, 354] width 19 height 19
click at [1030, 445] on div "Delete" at bounding box center [1028, 449] width 50 height 12
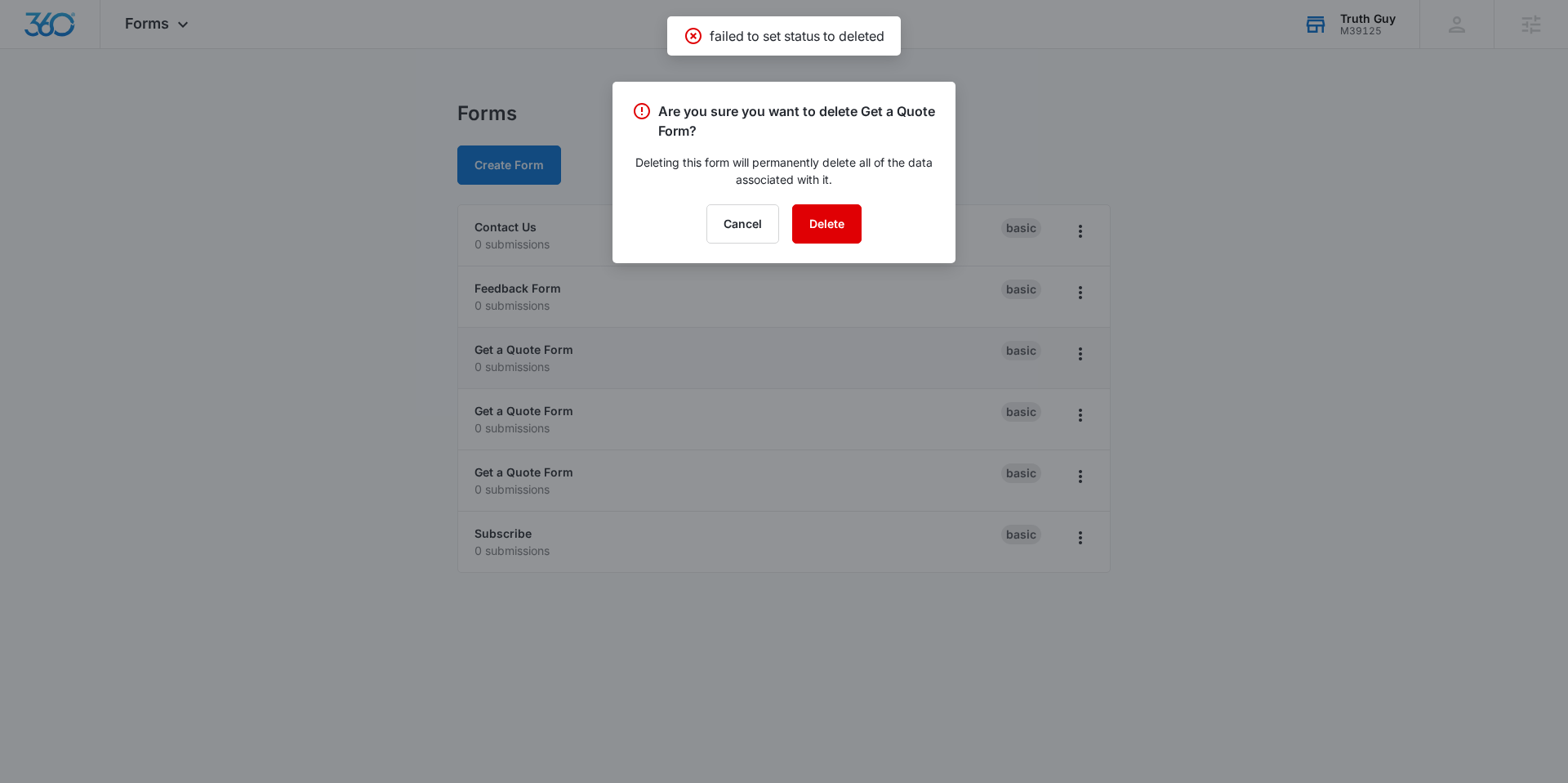
click at [815, 218] on button "Delete" at bounding box center [827, 223] width 70 height 40
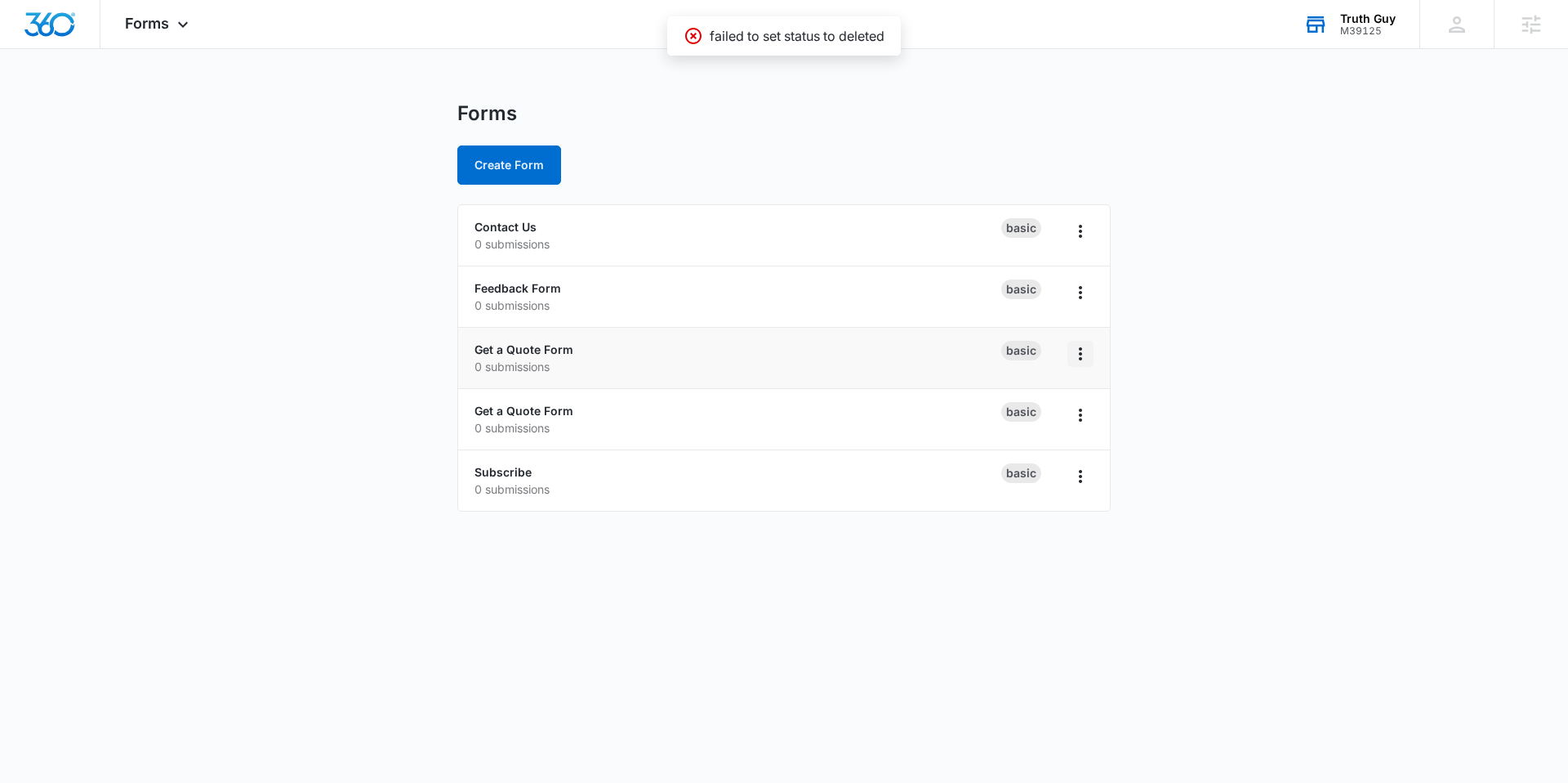
click at [1079, 350] on icon "Overflow Menu" at bounding box center [1080, 354] width 19 height 19
click at [1060, 442] on button "Delete" at bounding box center [1038, 448] width 109 height 24
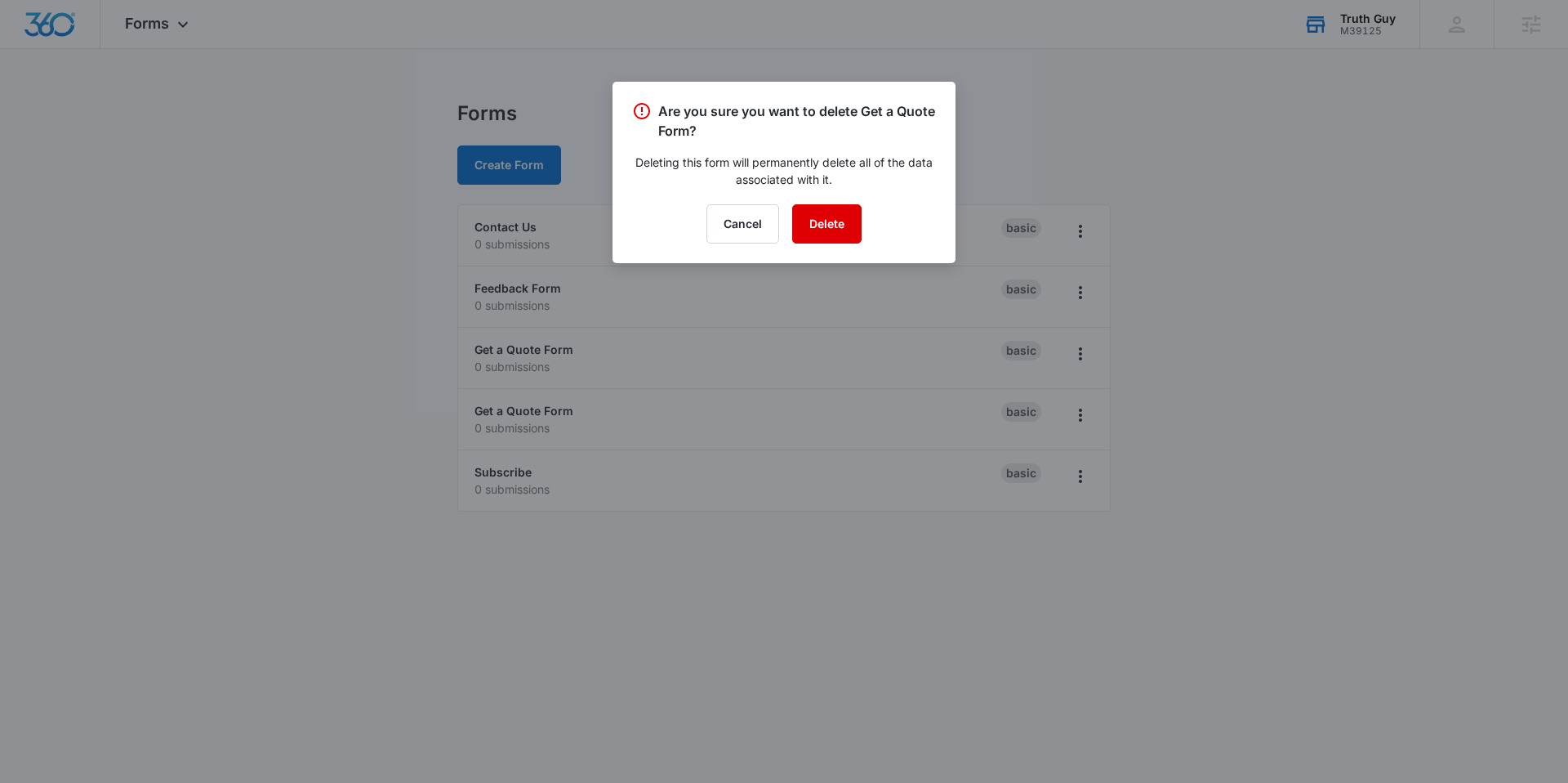
click at [814, 223] on button "Delete" at bounding box center [827, 223] width 70 height 40
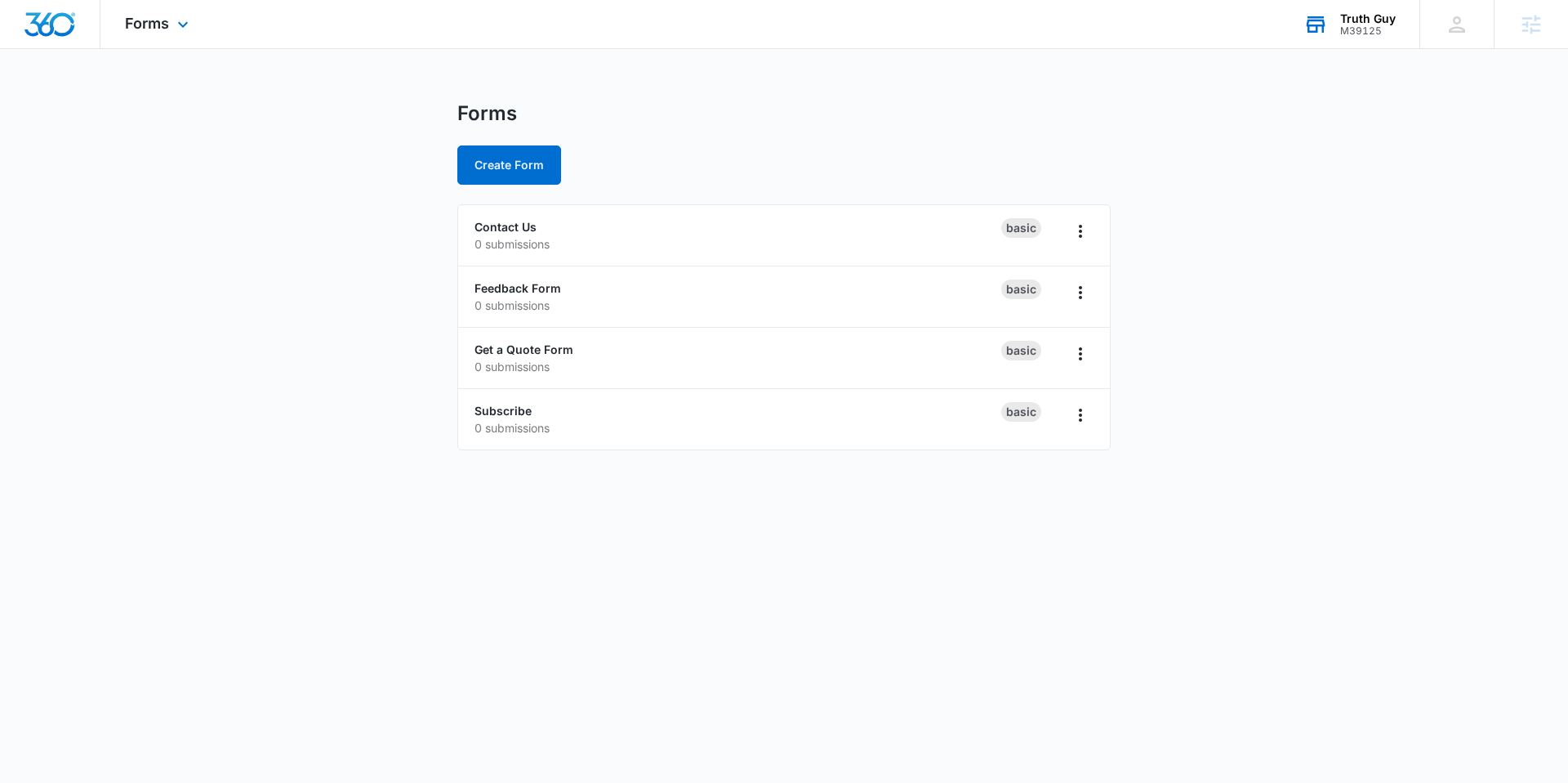
click at [61, 21] on img "Dashboard" at bounding box center [50, 24] width 52 height 24
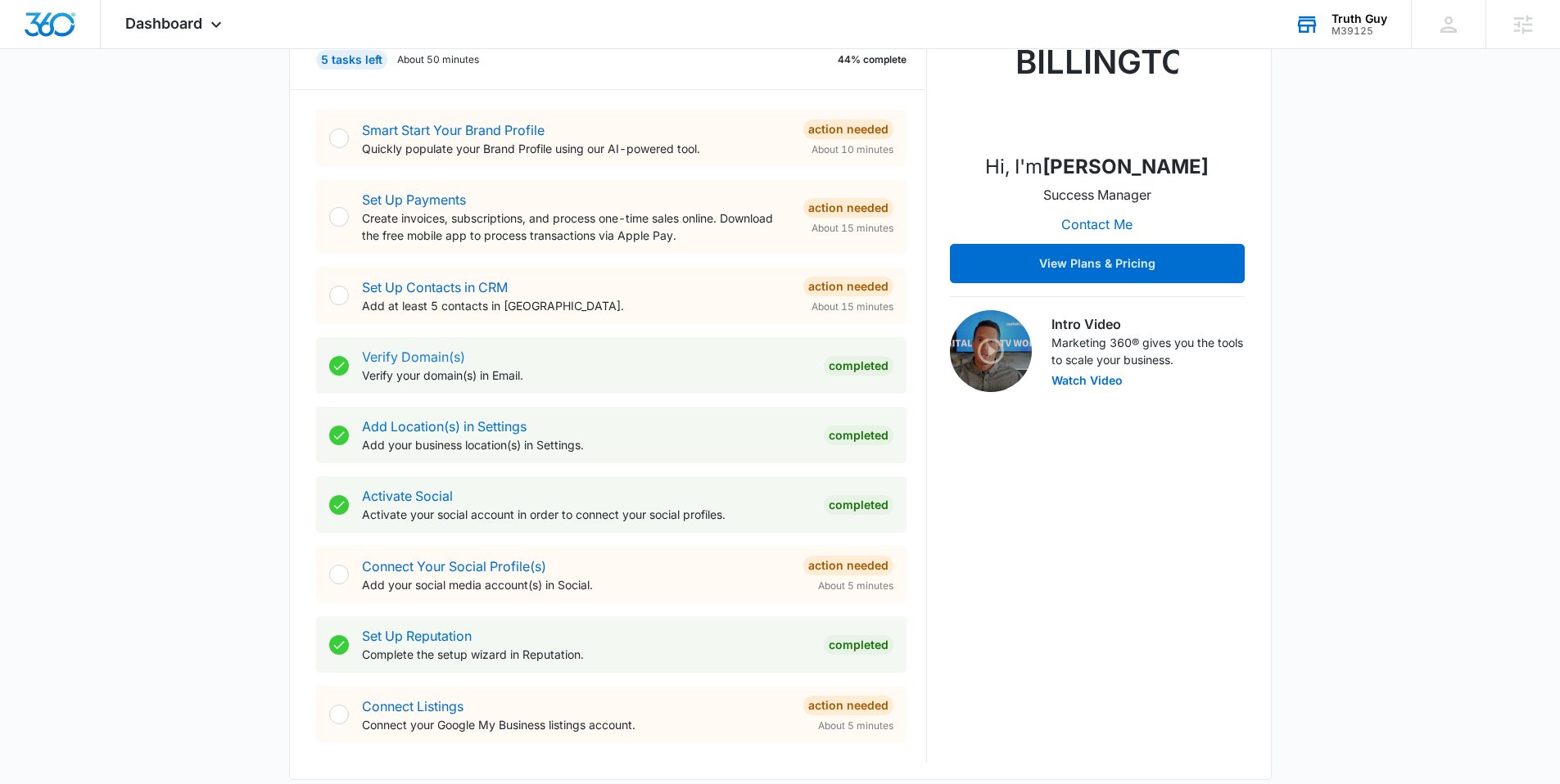
scroll to position [271, 0]
click at [401, 356] on link "Verify Domain(s)" at bounding box center [413, 354] width 104 height 16
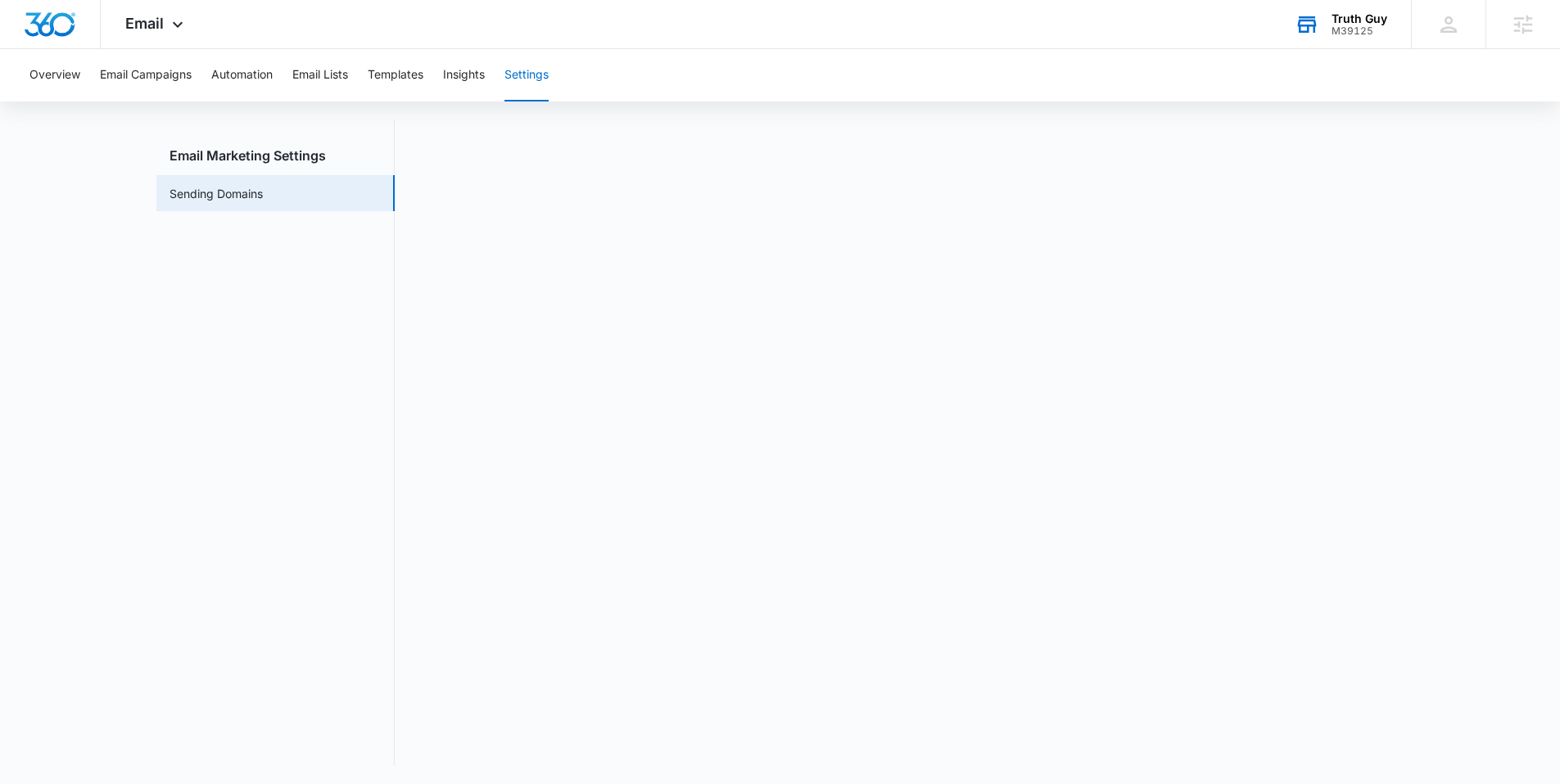
scroll to position [36, 0]
click at [54, 23] on img "Dashboard" at bounding box center [50, 24] width 52 height 24
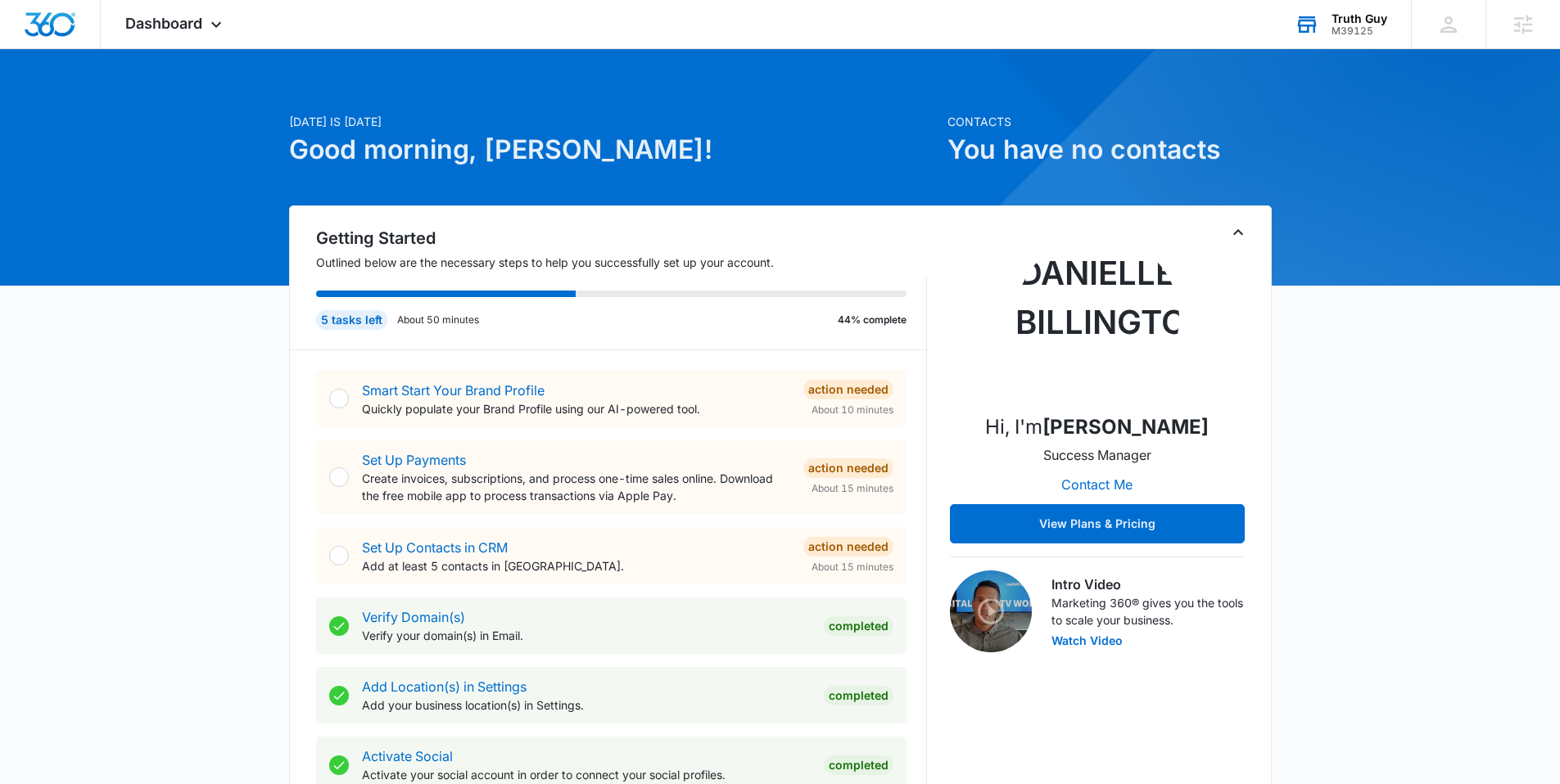
scroll to position [13, 0]
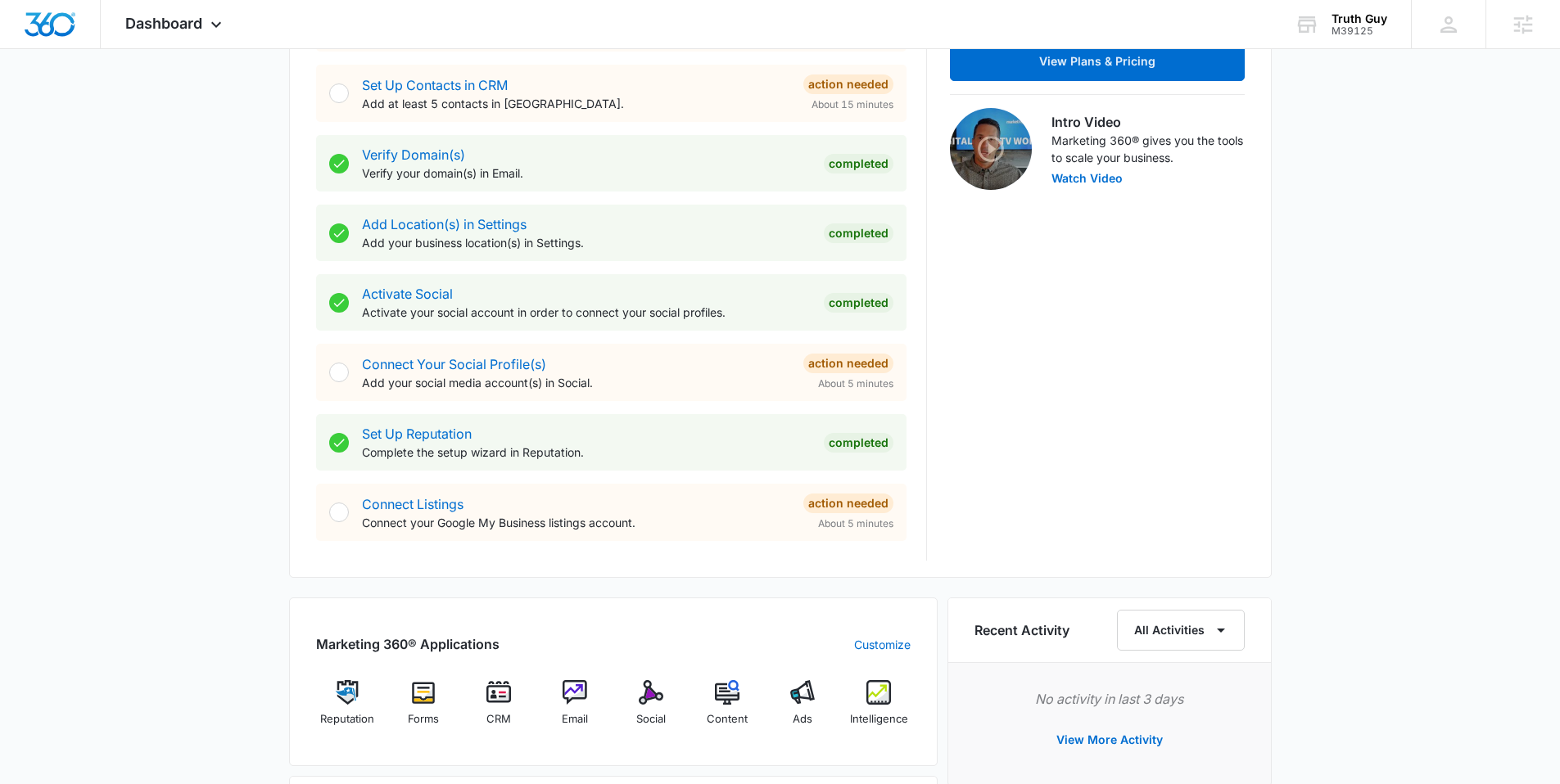
scroll to position [485, 0]
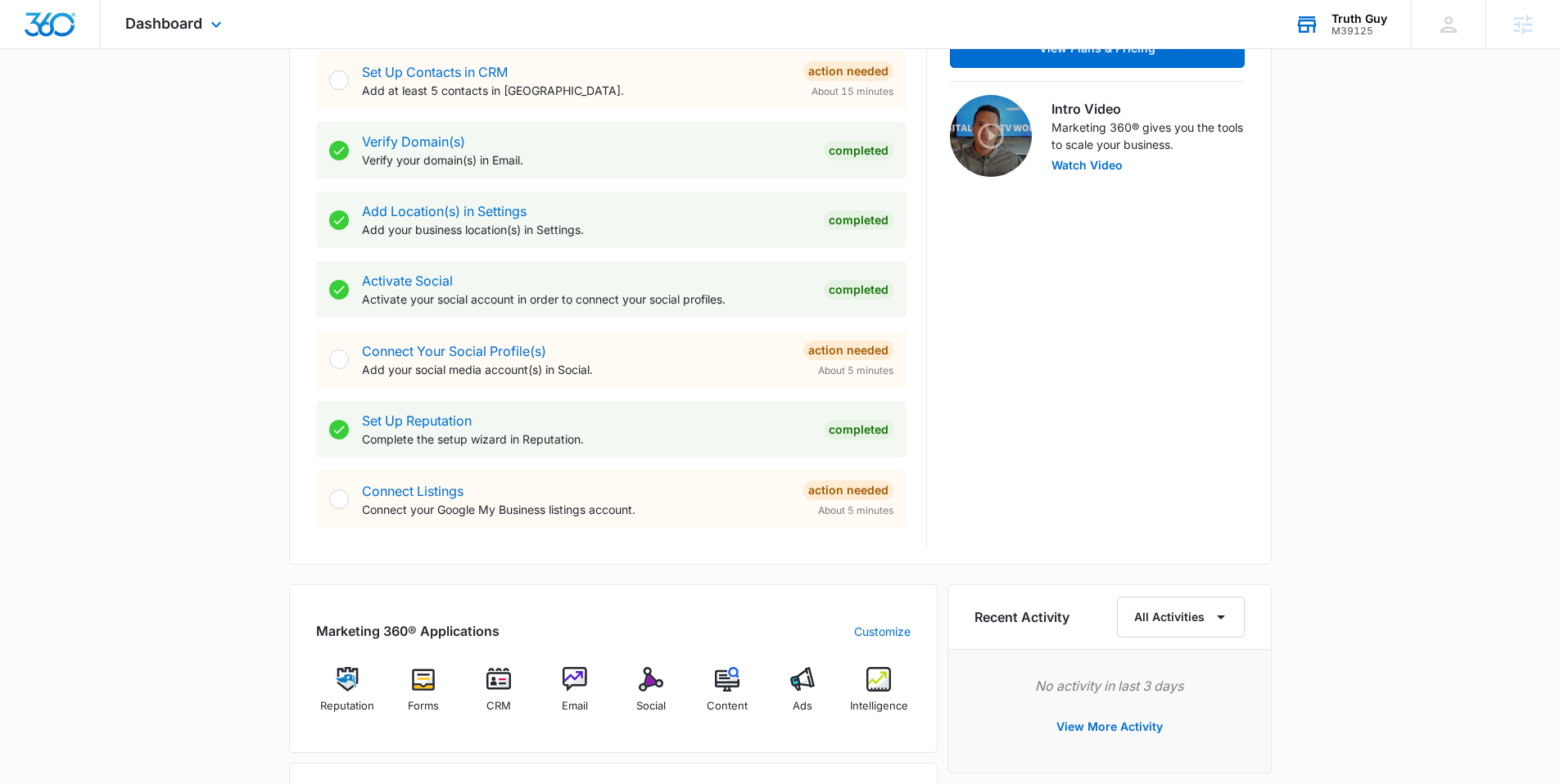
click at [1359, 35] on div "M39125" at bounding box center [1359, 31] width 55 height 12
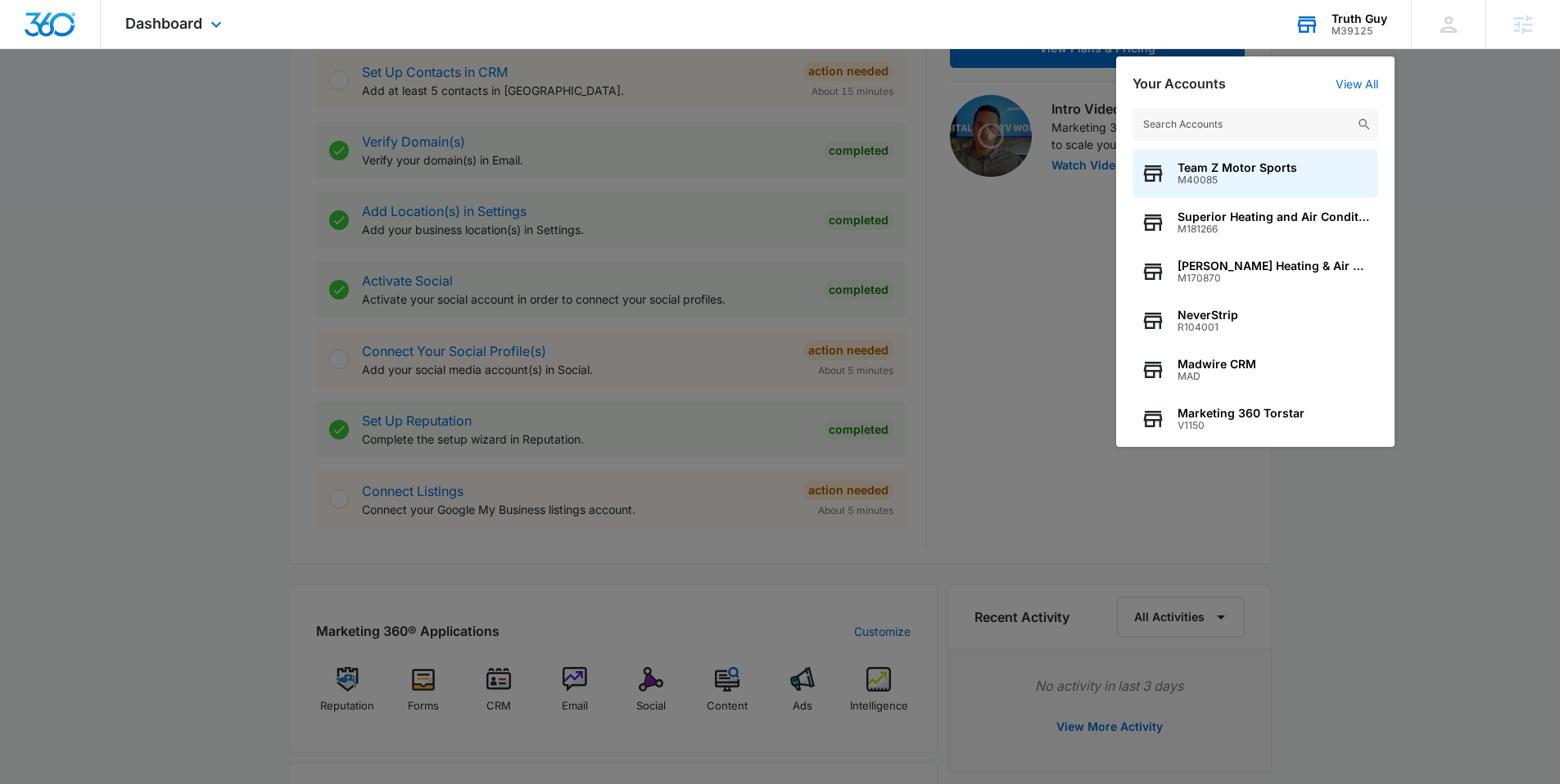
click at [1240, 134] on input "text" at bounding box center [1255, 125] width 246 height 33
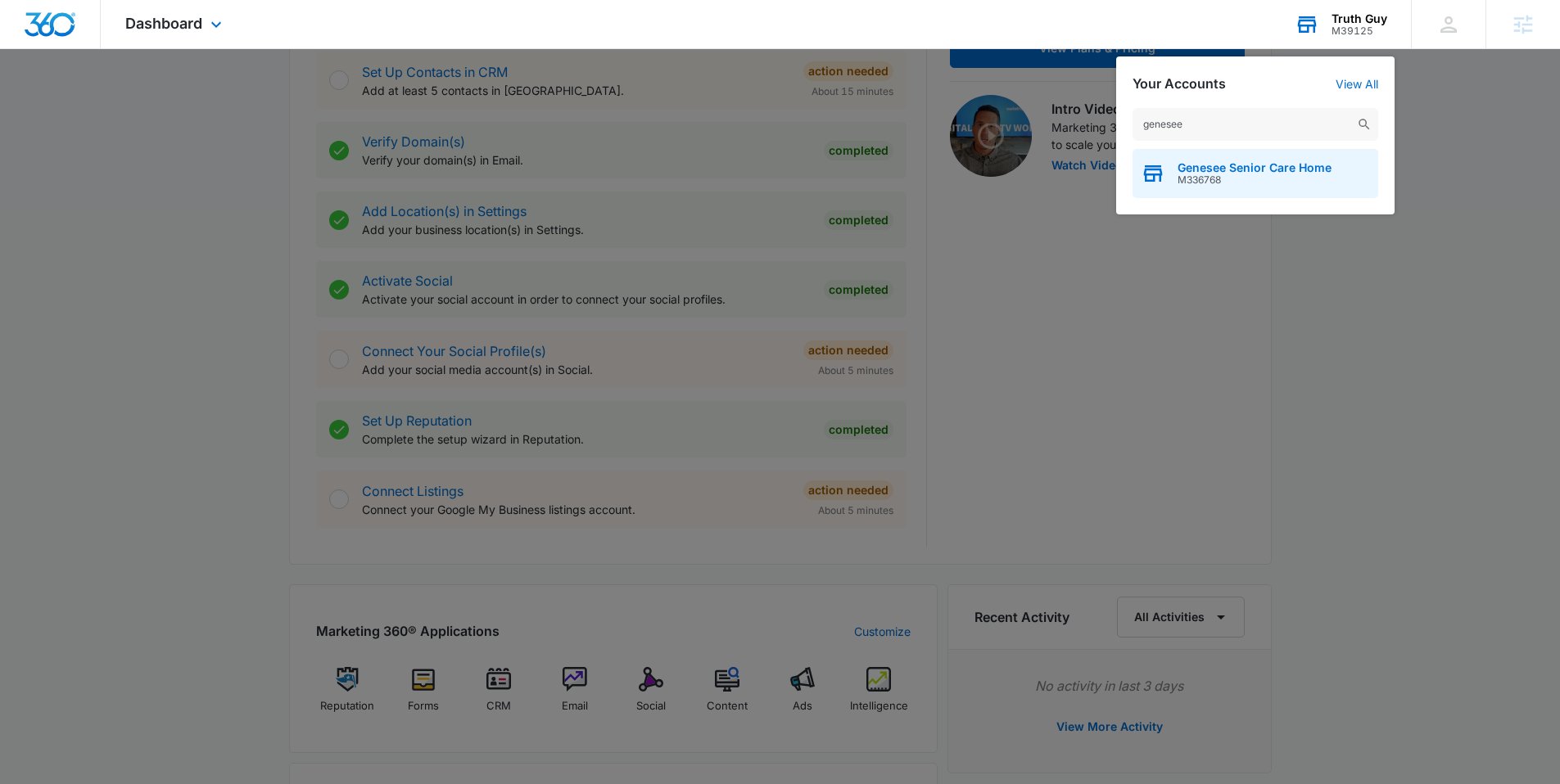
type input "genesee"
click at [1216, 155] on div "Genesee Senior Care Home M336768" at bounding box center [1255, 173] width 246 height 49
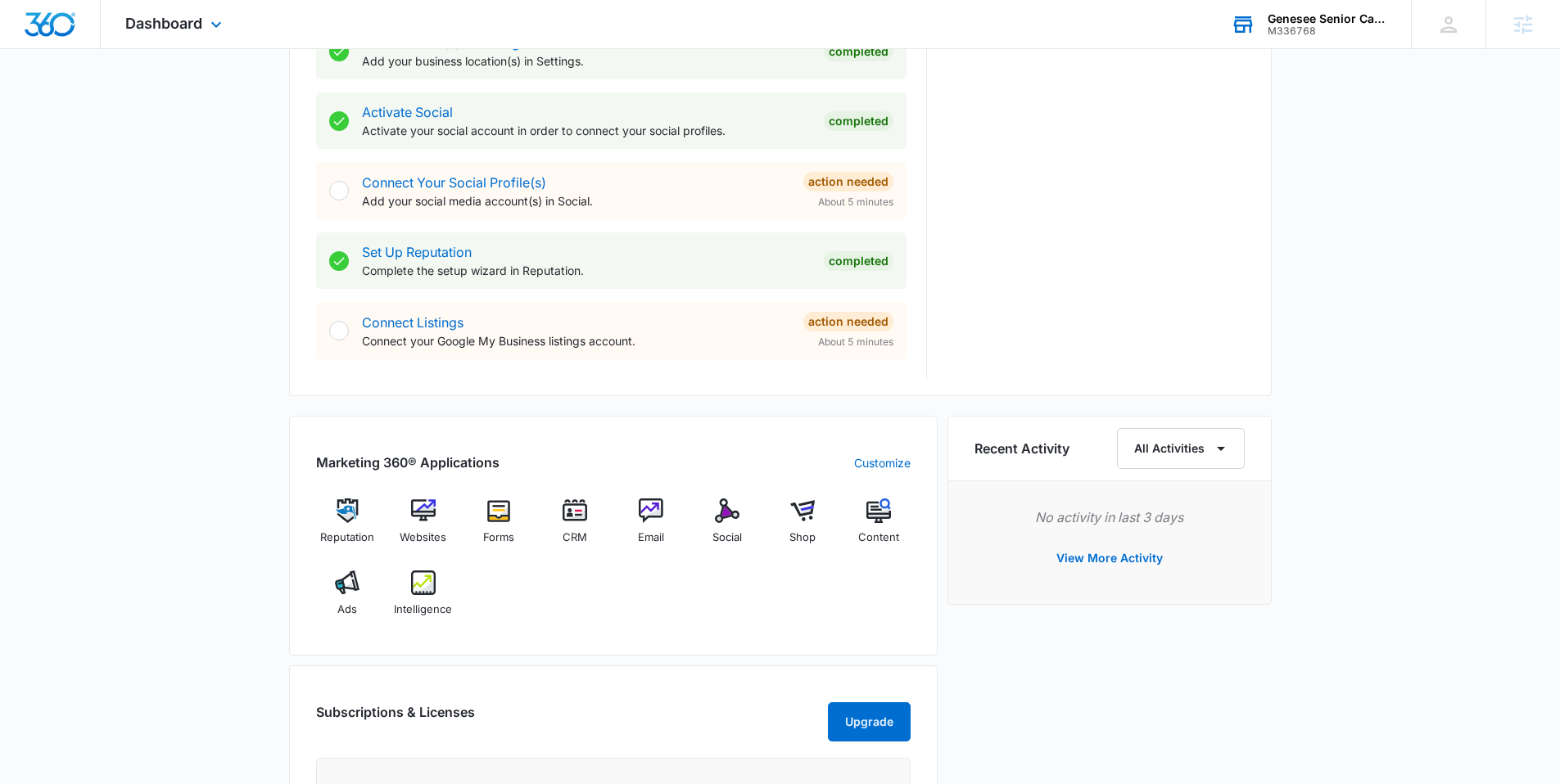
scroll to position [713, 0]
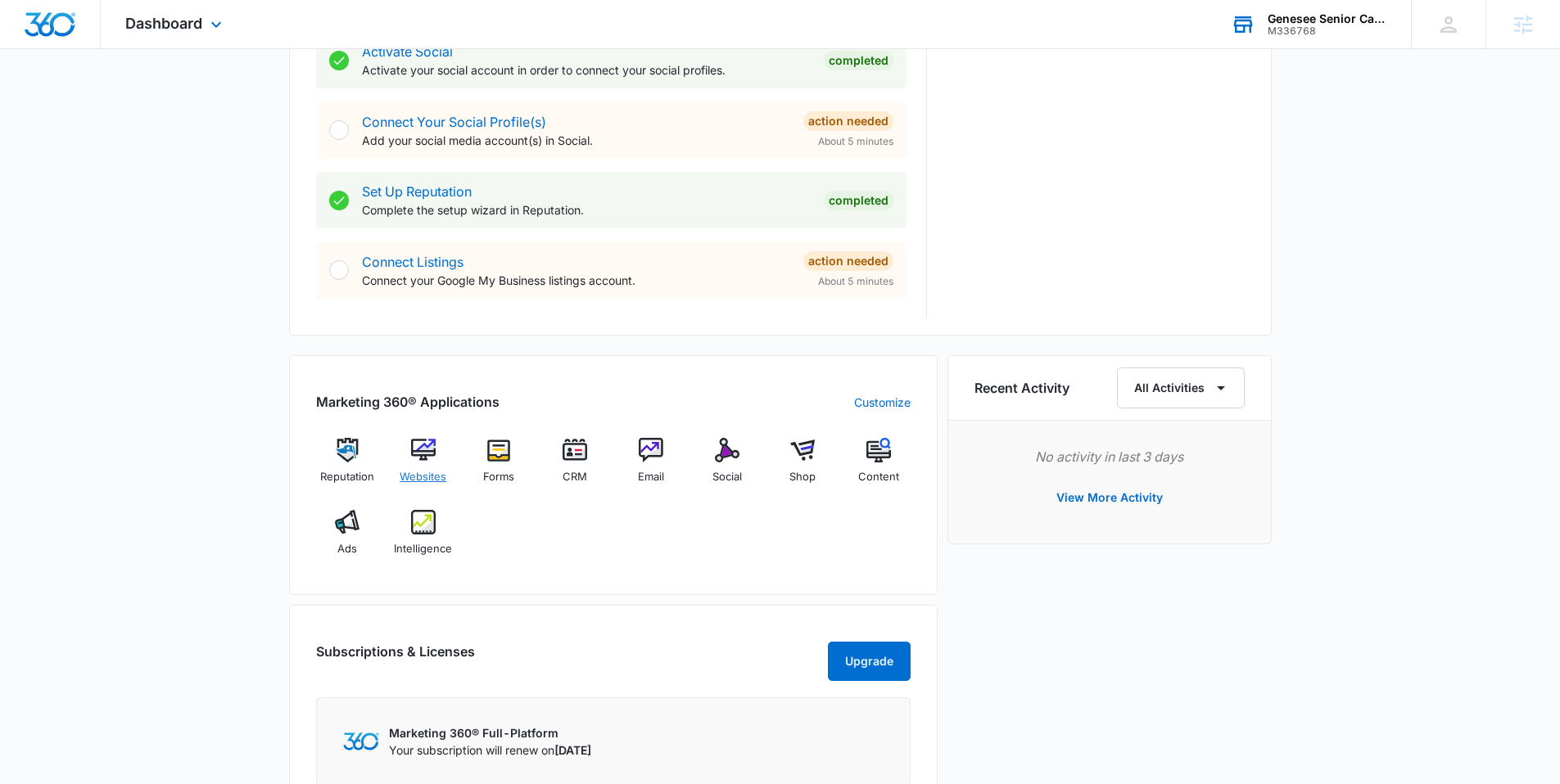
click at [428, 449] on img at bounding box center [422, 449] width 24 height 24
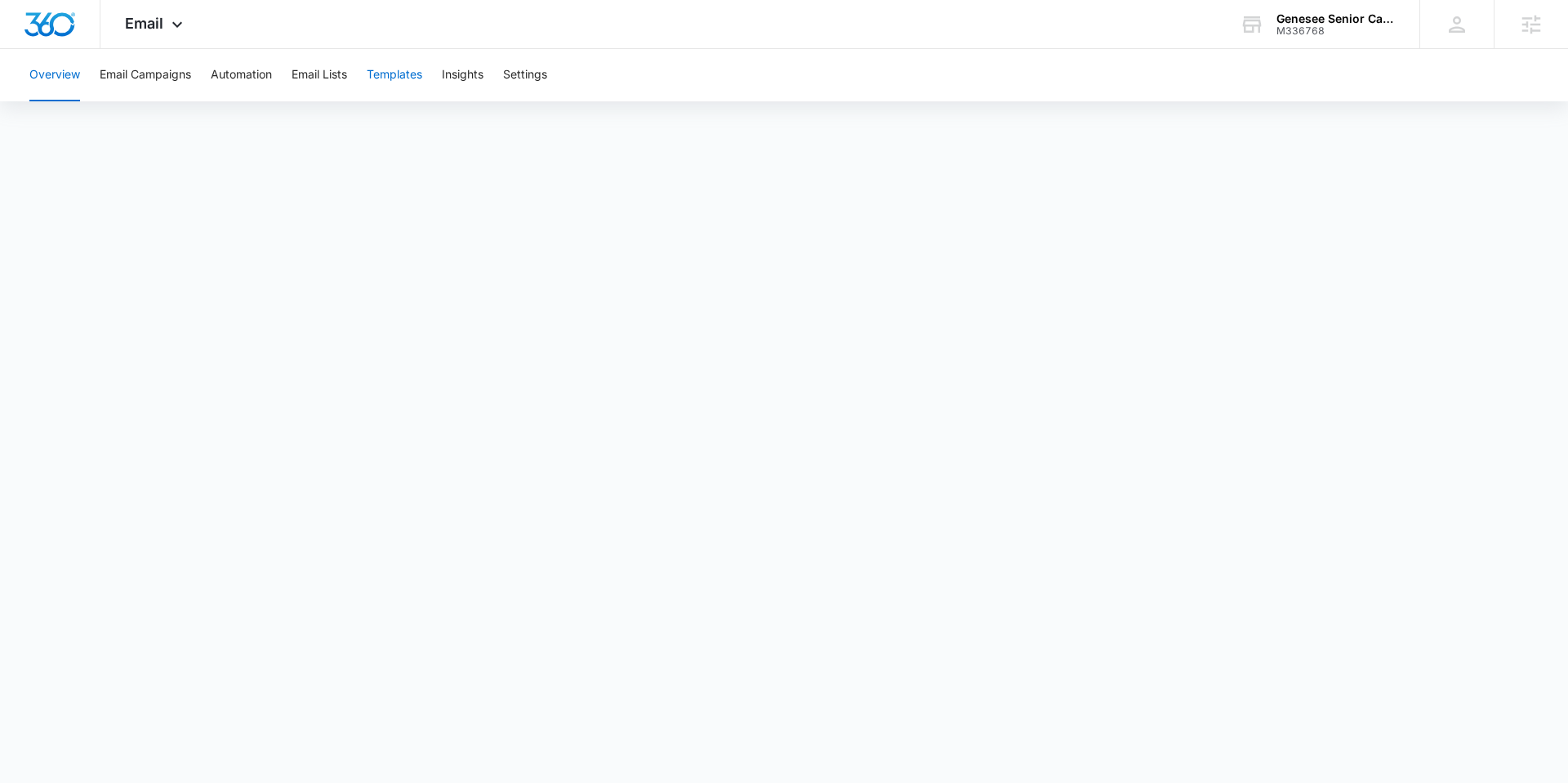
click at [404, 83] on button "Templates" at bounding box center [394, 75] width 55 height 52
click at [241, 81] on button "Automation" at bounding box center [241, 75] width 61 height 52
click at [179, 19] on icon at bounding box center [177, 28] width 19 height 19
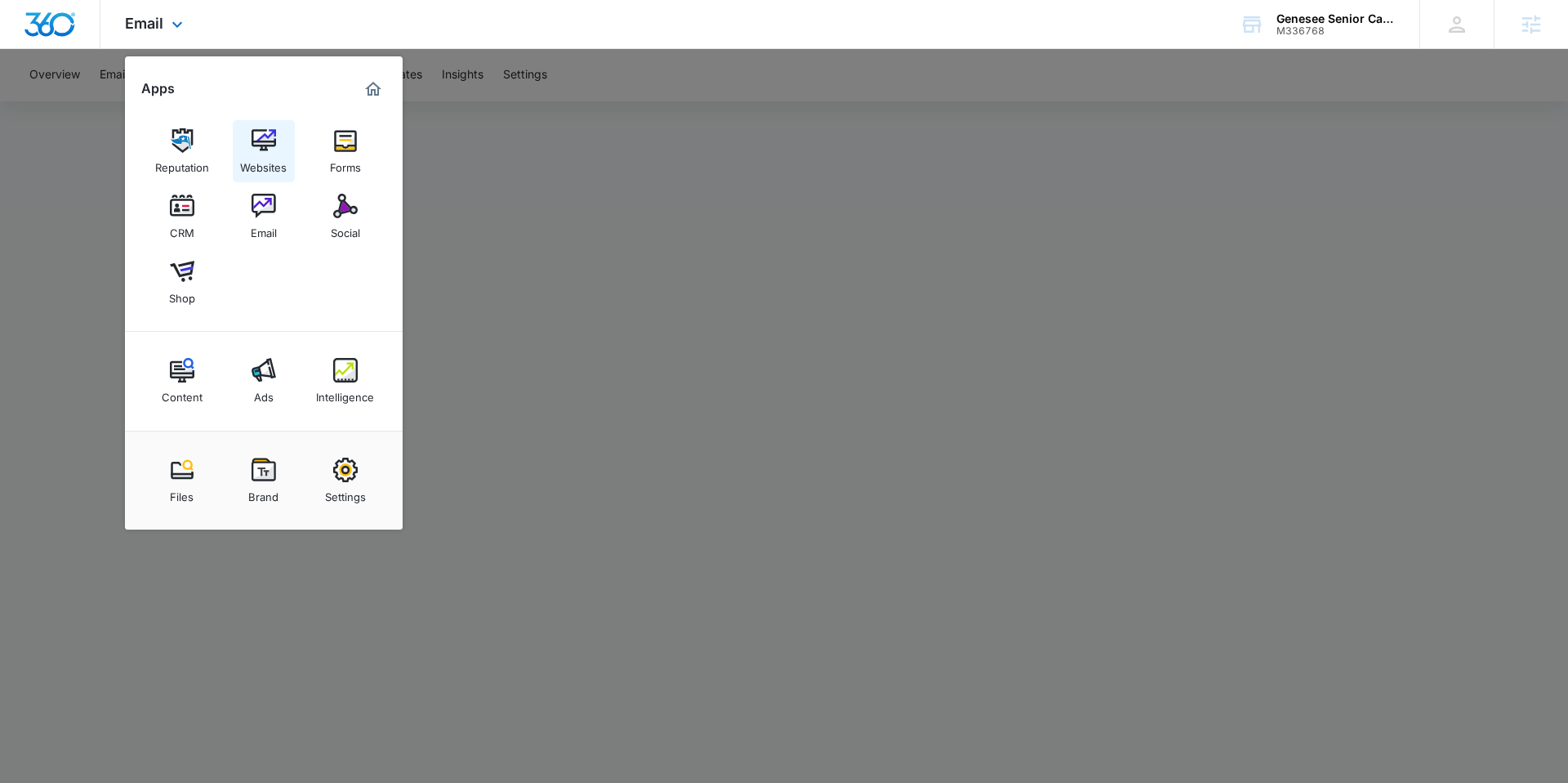
click at [268, 159] on div "Websites" at bounding box center [264, 163] width 46 height 21
